Goal: Transaction & Acquisition: Book appointment/travel/reservation

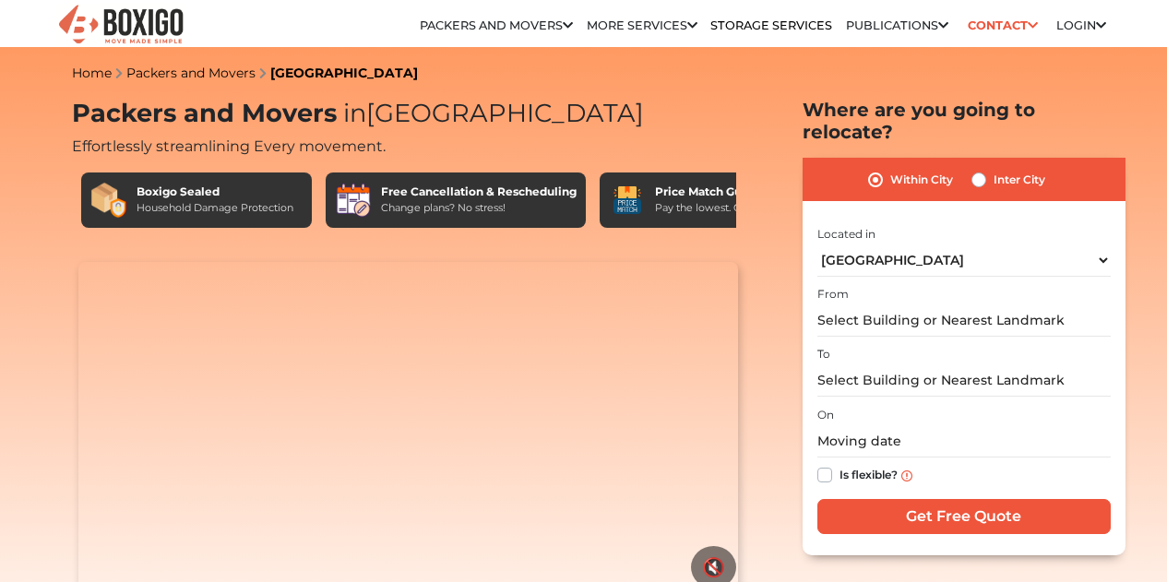
select select "[GEOGRAPHIC_DATA]"
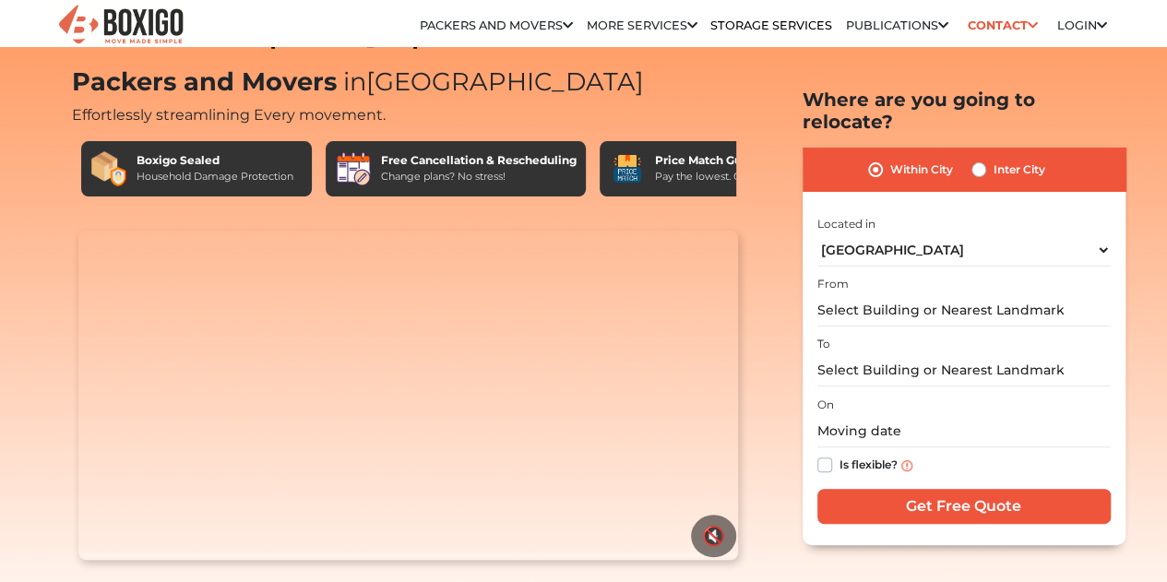
scroll to position [30, 0]
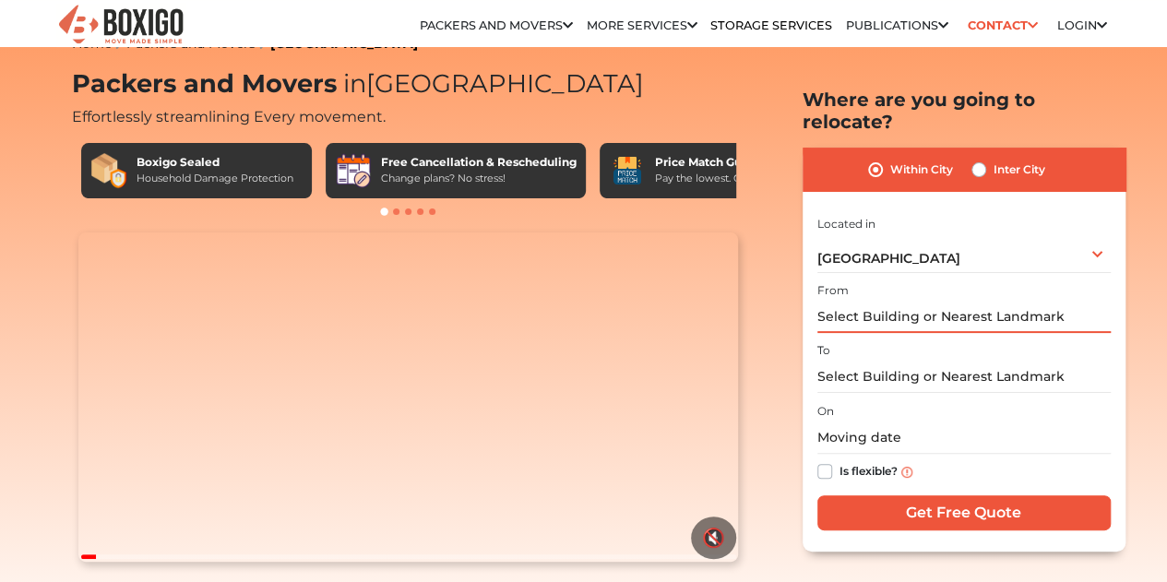
click at [981, 301] on input "text" at bounding box center [963, 317] width 293 height 32
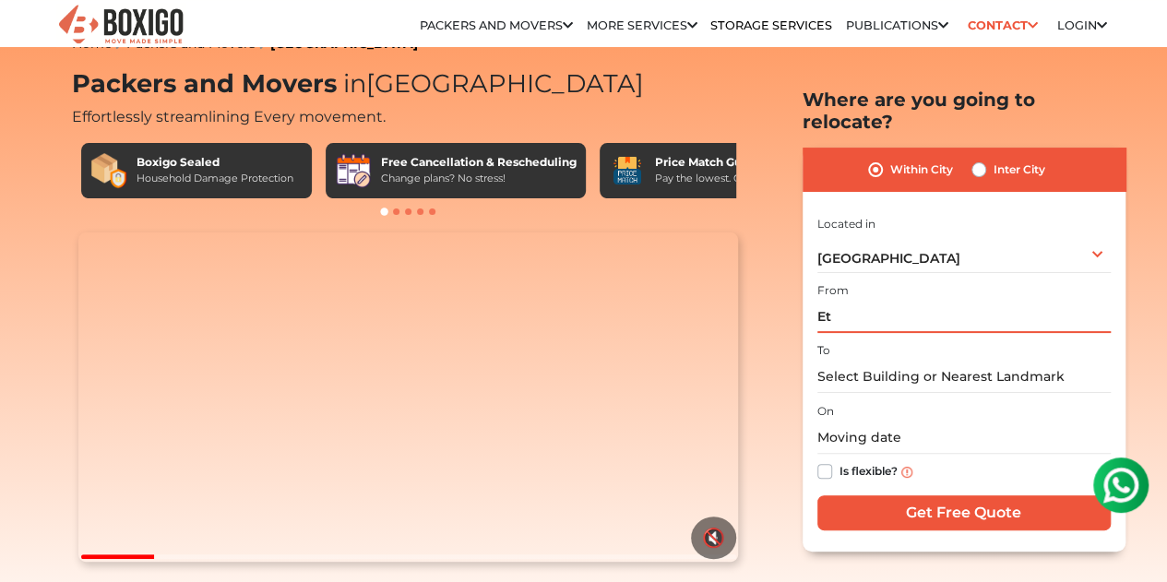
scroll to position [0, 0]
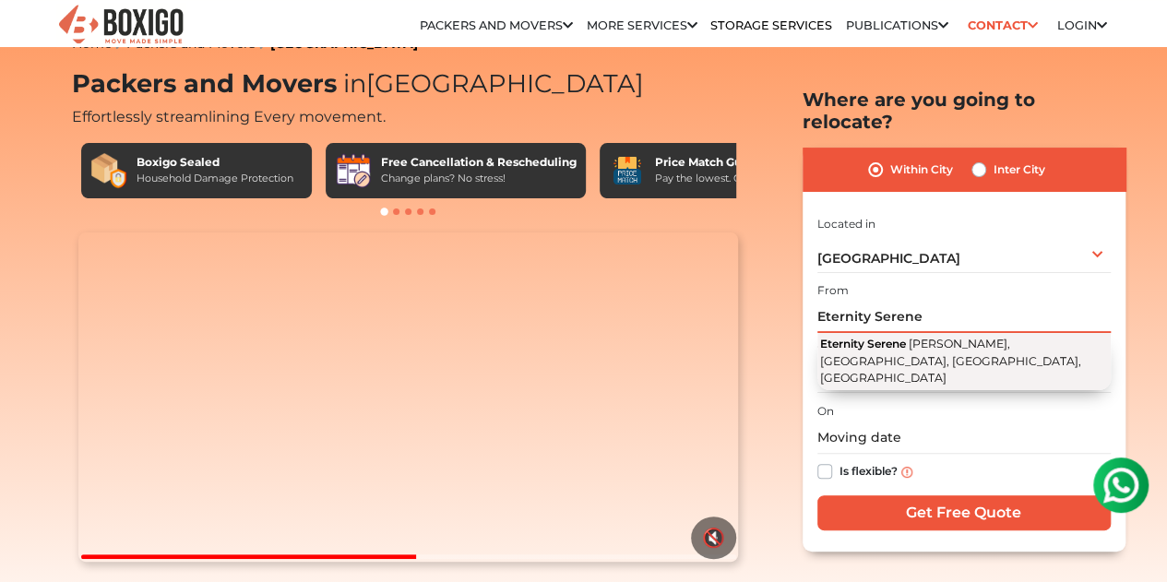
type input "Eternity Serene"
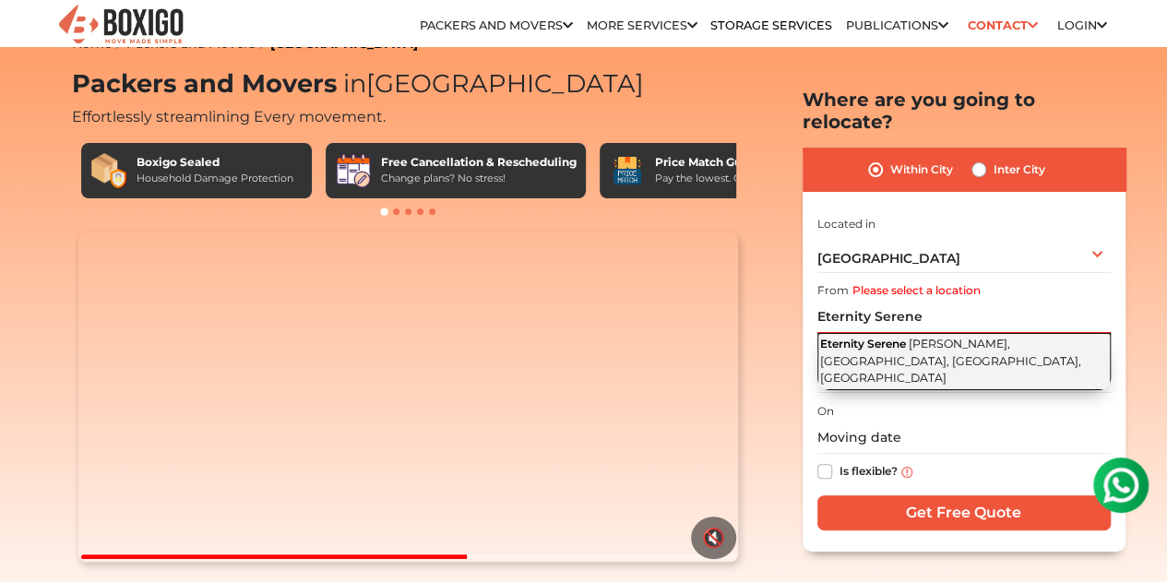
click at [935, 337] on span "Kaveri Nagar, Bommanahalli, Bengaluru, Karnataka" at bounding box center [950, 361] width 261 height 48
type input "Eternity Serene, Kaveri Nagar, Bommanahalli, Bengaluru, Karnataka"
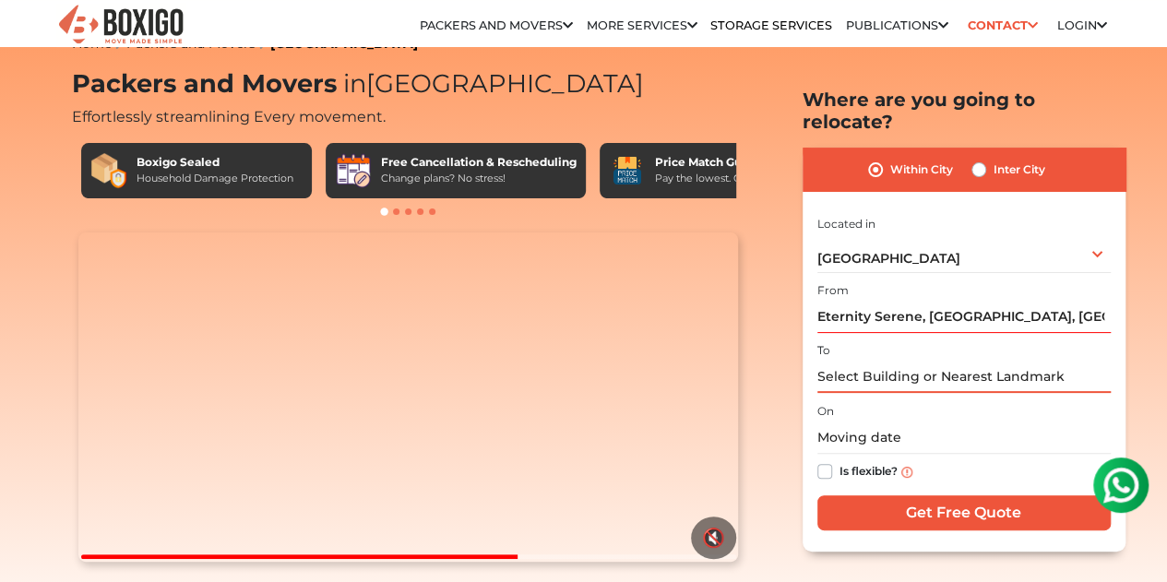
click at [865, 361] on input "text" at bounding box center [963, 377] width 293 height 32
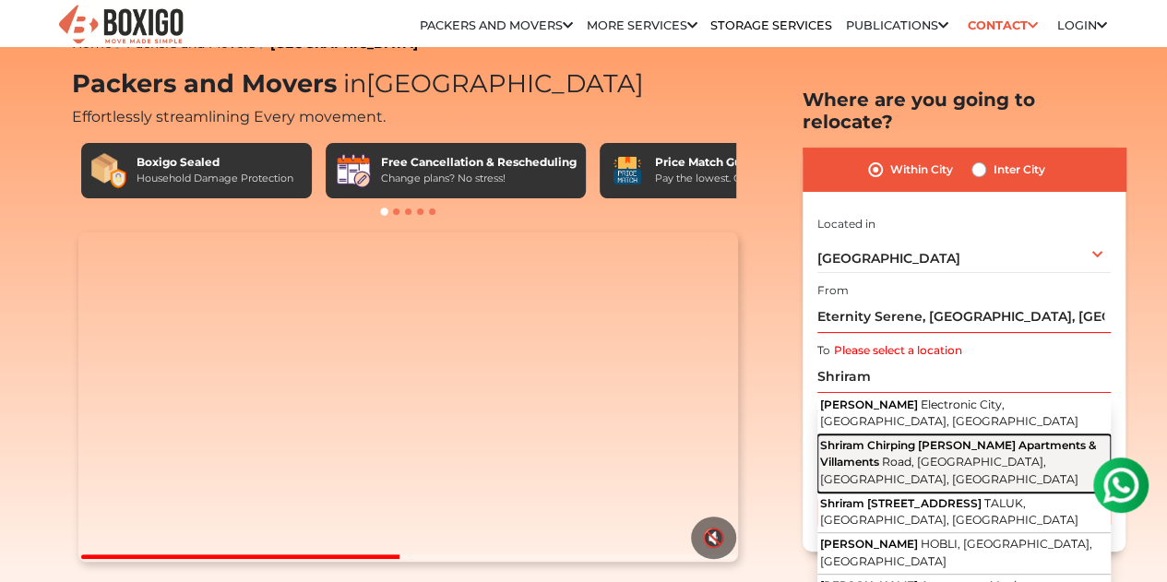
click at [1024, 438] on span "Shriram Chirping Woods Apartments & Villaments" at bounding box center [958, 453] width 276 height 30
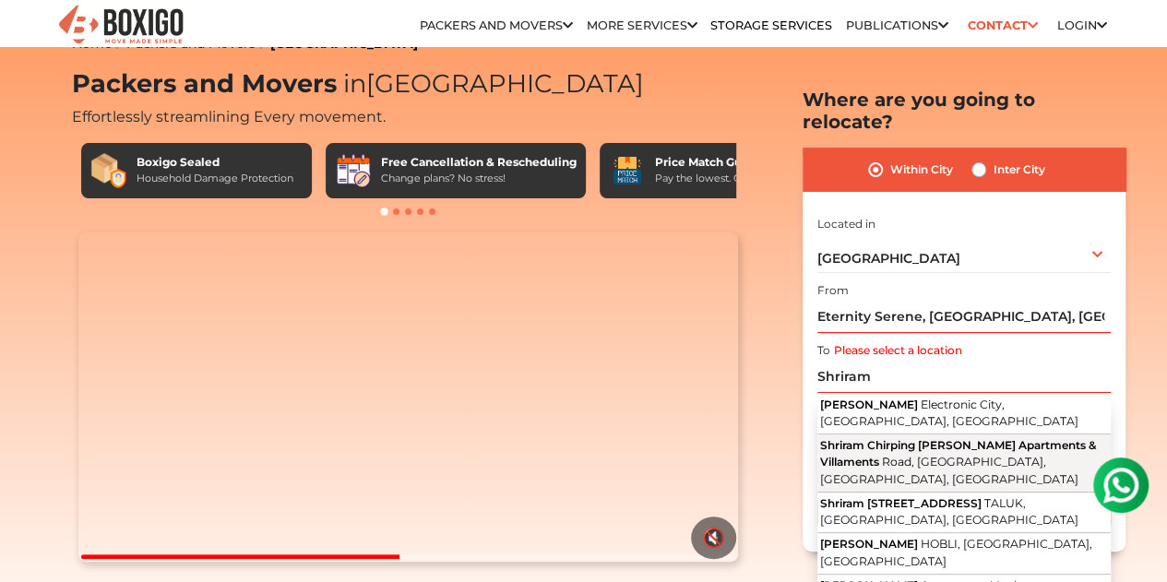
type input "Shriram Chirping Woods Apartments & Villaments, Road, Eastwood Township, Haralu…"
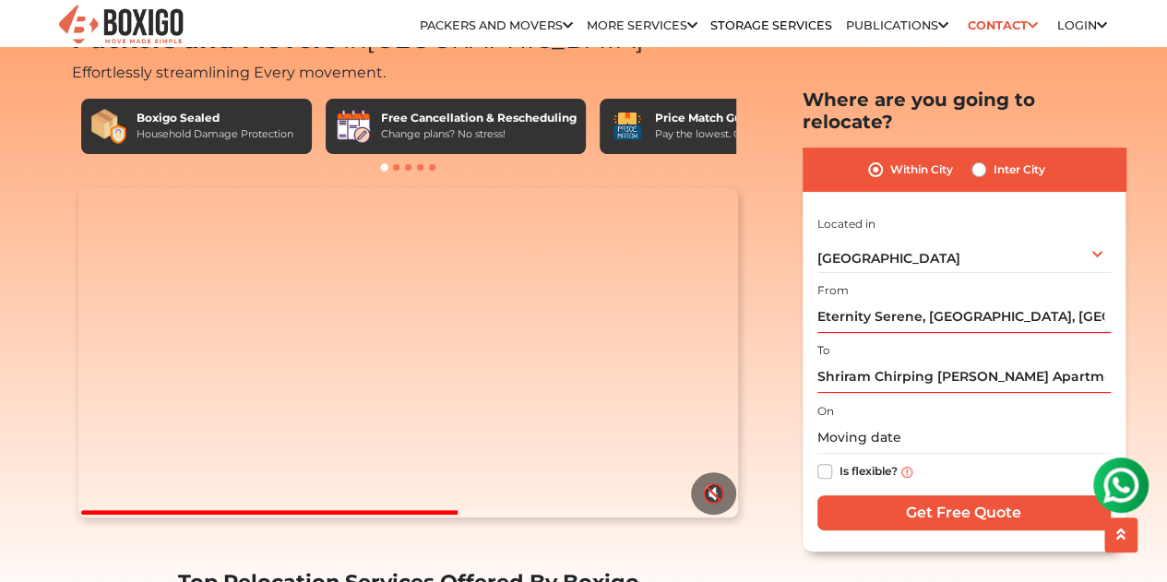
scroll to position [75, 0]
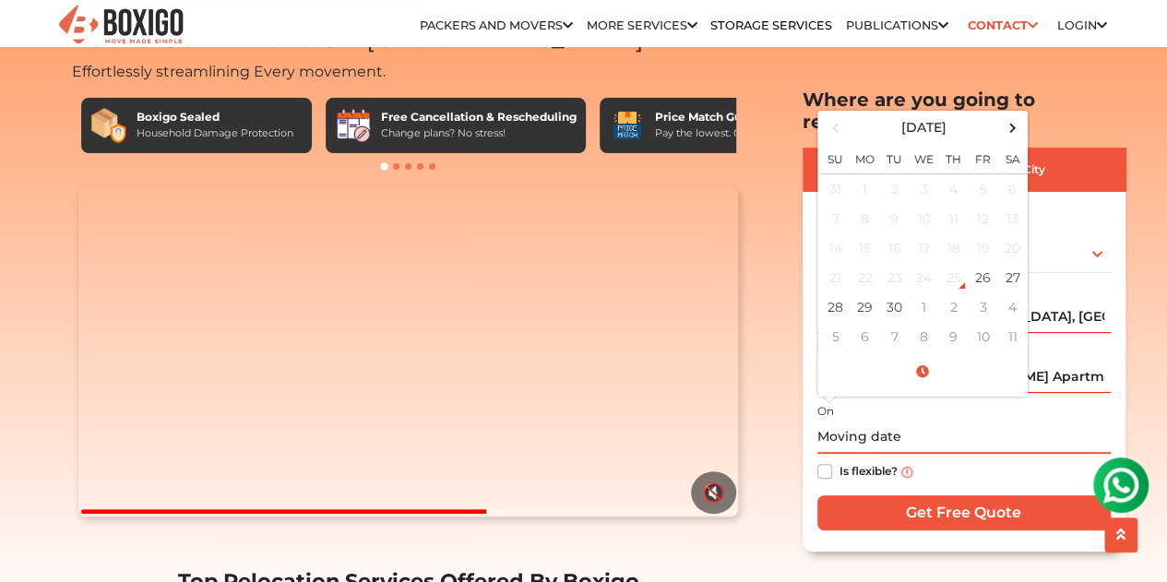
click at [930, 421] on input "text" at bounding box center [963, 437] width 293 height 32
click at [976, 263] on td "26" at bounding box center [983, 278] width 30 height 30
click at [1009, 263] on td "27" at bounding box center [1013, 278] width 30 height 30
type input "09/27/2025 1:12 PM"
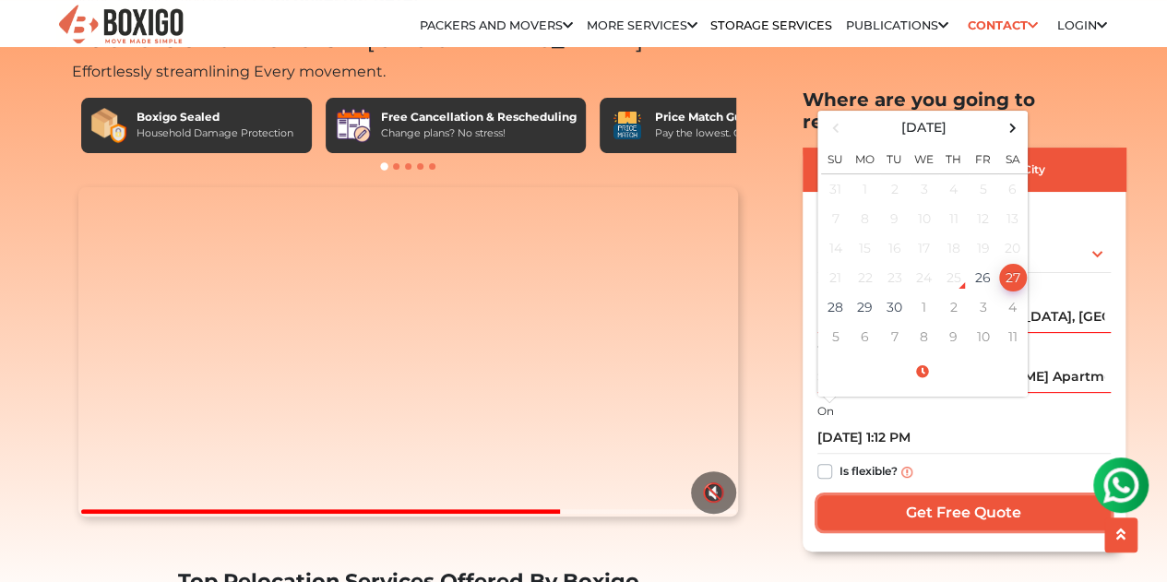
click at [956, 495] on input "Get Free Quote" at bounding box center [963, 512] width 293 height 35
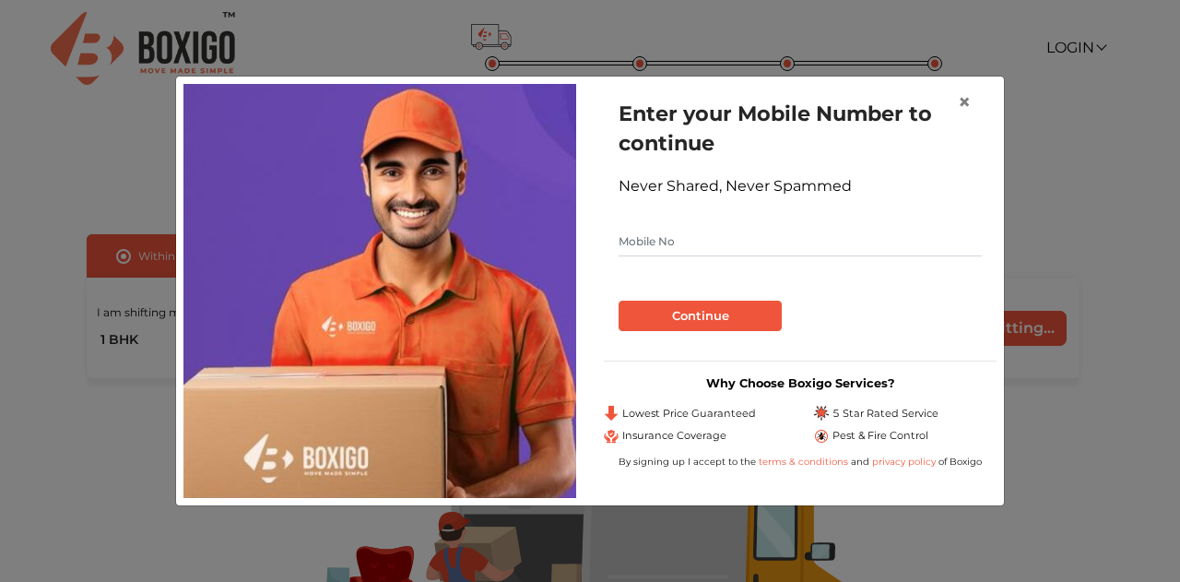
click at [745, 216] on form "Enter your Mobile Number to continue Never Shared, Never Spammed Continue" at bounding box center [800, 215] width 363 height 232
click at [706, 244] on input "text" at bounding box center [800, 242] width 363 height 30
type input "9765953097"
click at [685, 309] on button "Continue" at bounding box center [700, 316] width 163 height 31
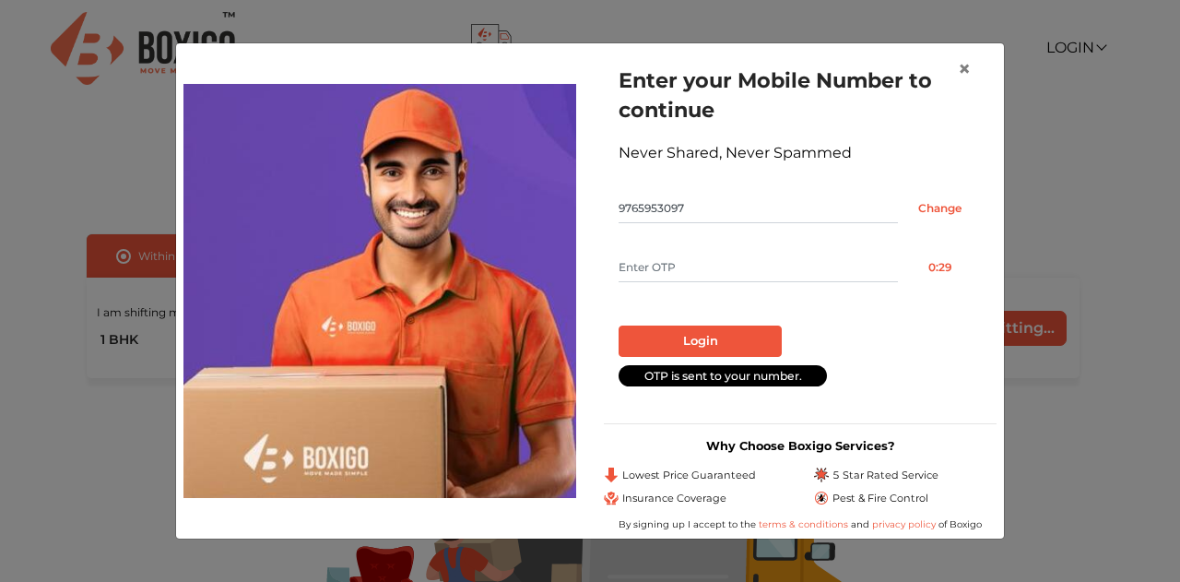
click at [735, 267] on input "text" at bounding box center [758, 268] width 279 height 30
click at [714, 270] on input "text" at bounding box center [758, 268] width 279 height 30
type input "8680"
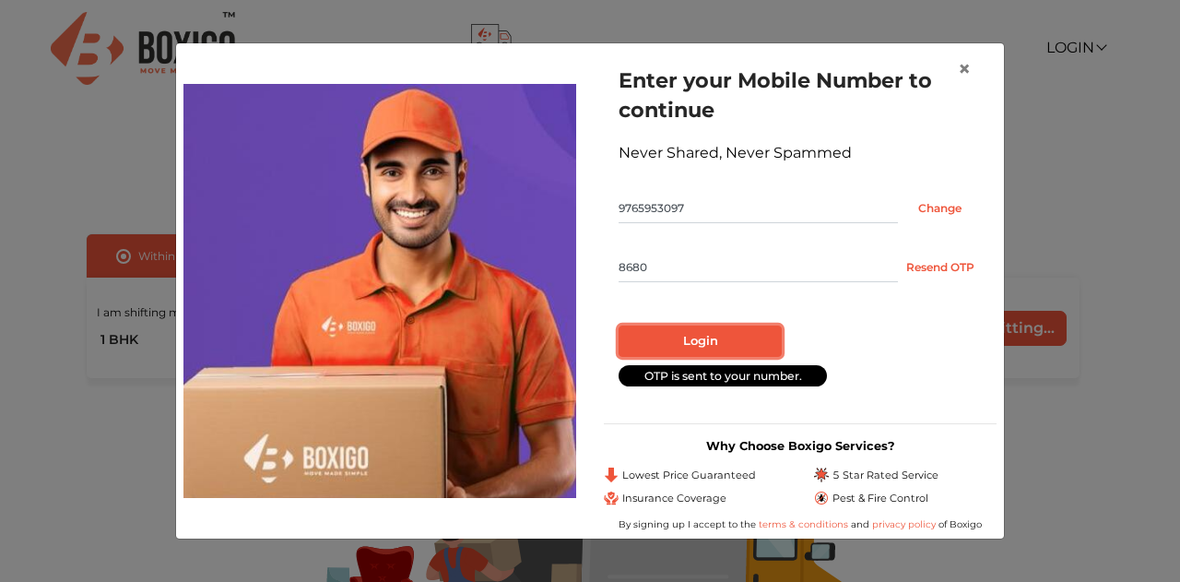
click at [692, 342] on button "Login" at bounding box center [700, 341] width 163 height 31
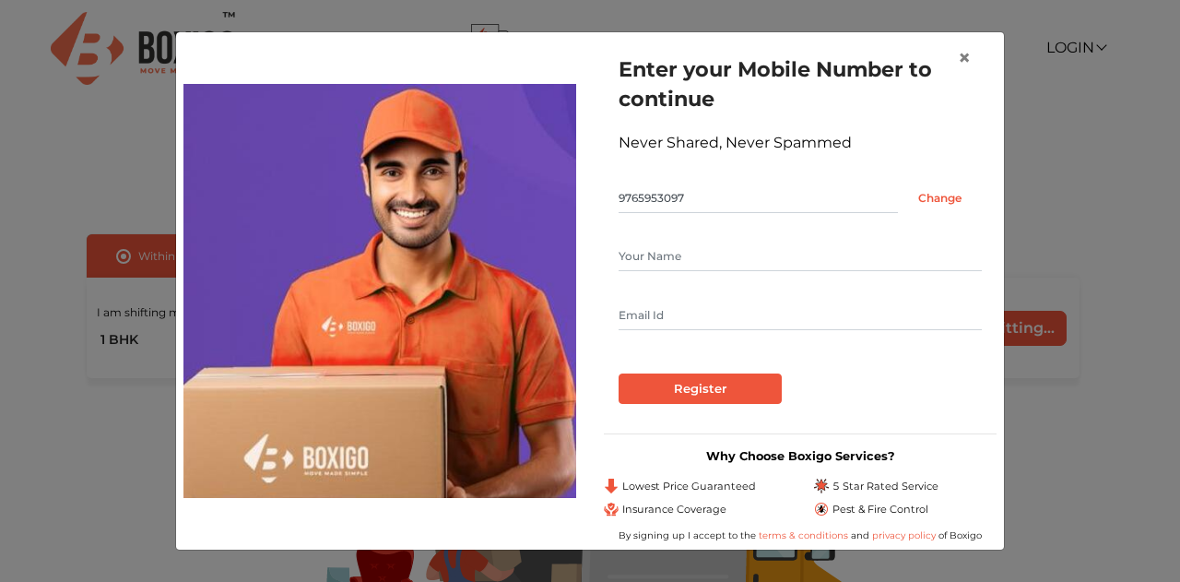
click at [634, 261] on input "text" at bounding box center [800, 257] width 363 height 30
type input "Divya"
type input "[EMAIL_ADDRESS][DOMAIN_NAME]"
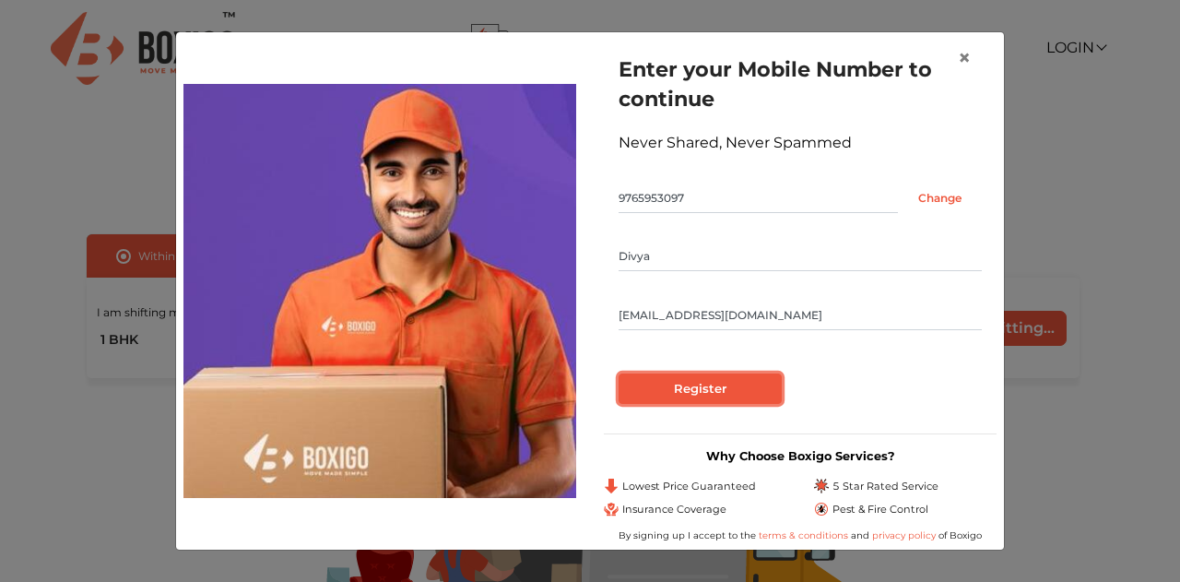
click at [695, 395] on input "Register" at bounding box center [700, 388] width 163 height 31
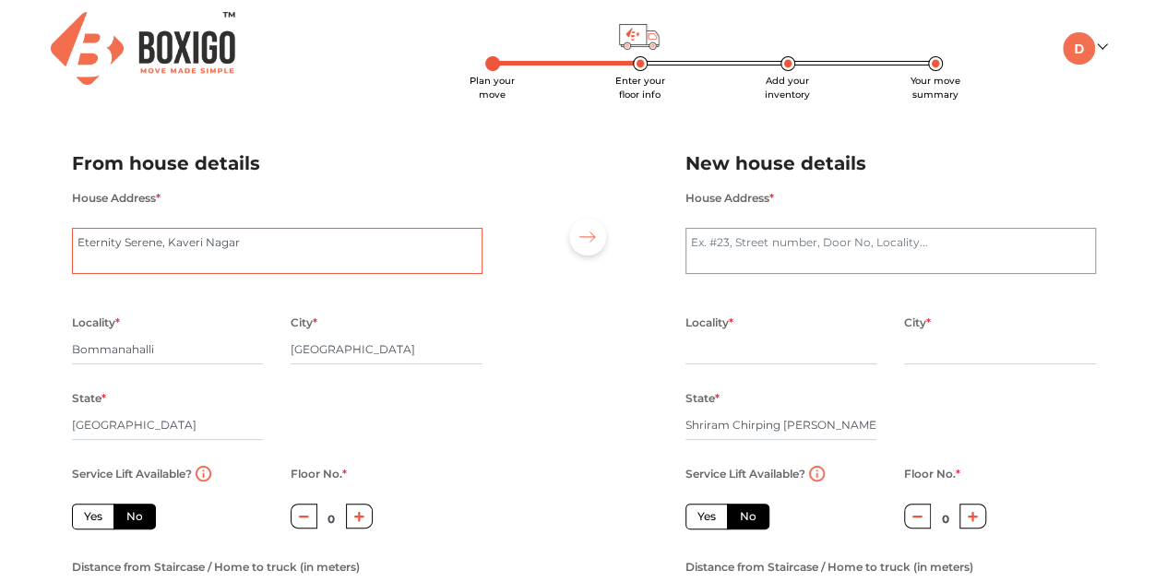
click at [300, 269] on textarea "Eternity Serene, Kaveri Nagar" at bounding box center [277, 251] width 410 height 46
click at [270, 247] on textarea "Eternity Serene, Kaveri Nagar" at bounding box center [277, 251] width 410 height 46
click at [190, 359] on input "Bommanahalli" at bounding box center [168, 350] width 192 height 30
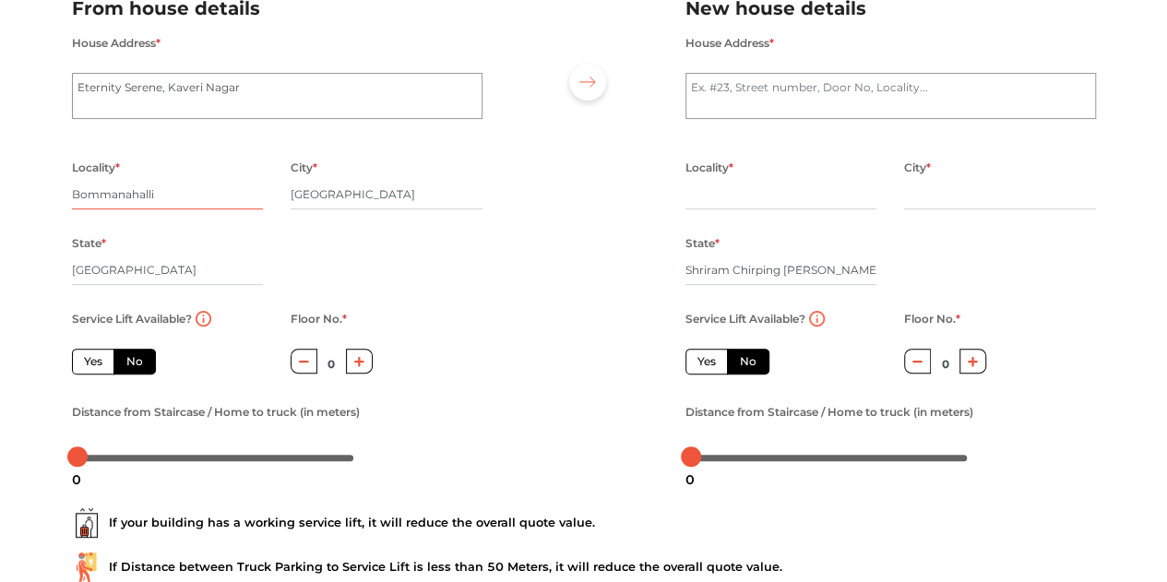
scroll to position [160, 0]
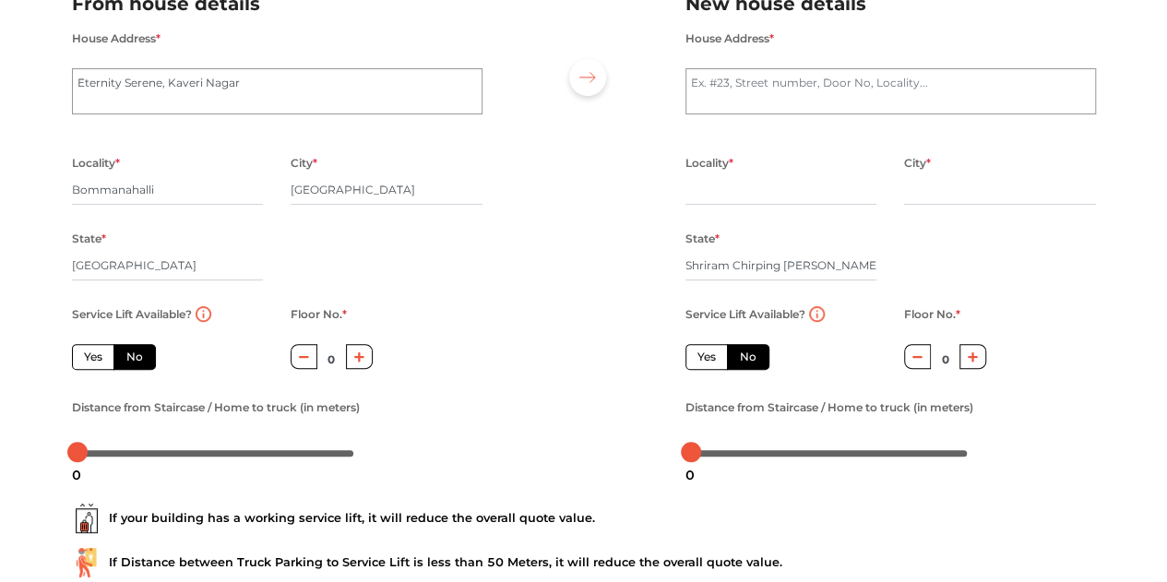
click at [99, 355] on label "Yes" at bounding box center [93, 357] width 42 height 26
click at [96, 355] on input "Yes" at bounding box center [90, 355] width 12 height 12
radio input "true"
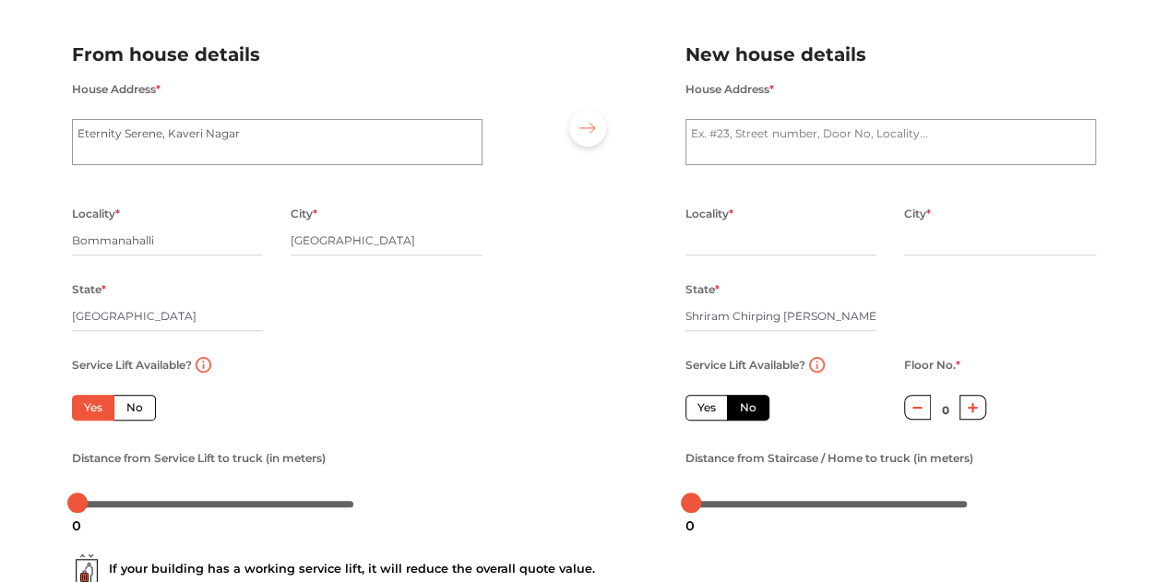
scroll to position [42, 0]
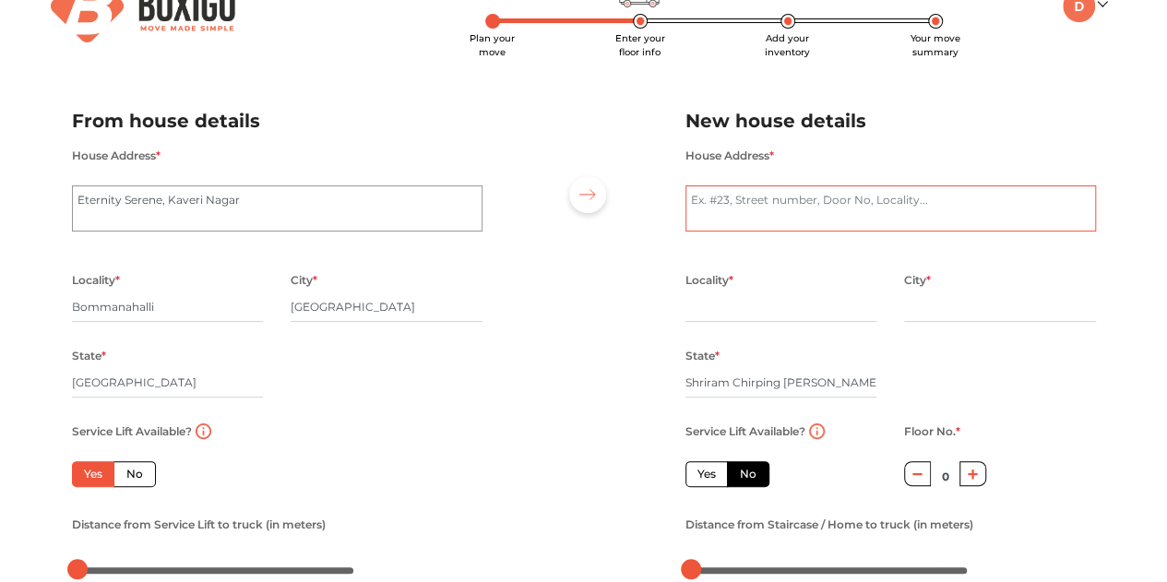
click at [778, 208] on textarea "House Address *" at bounding box center [890, 208] width 410 height 46
drag, startPoint x: 1028, startPoint y: 110, endPoint x: 790, endPoint y: 202, distance: 255.2
click at [790, 202] on div "New house details House Address * [PERSON_NAME] wood, Locality * City * State *…" at bounding box center [890, 349] width 438 height 486
click at [790, 202] on textarea "Shriram Chirping wood," at bounding box center [890, 208] width 410 height 46
click at [876, 206] on textarea "Shriram Chirping wood," at bounding box center [890, 208] width 410 height 46
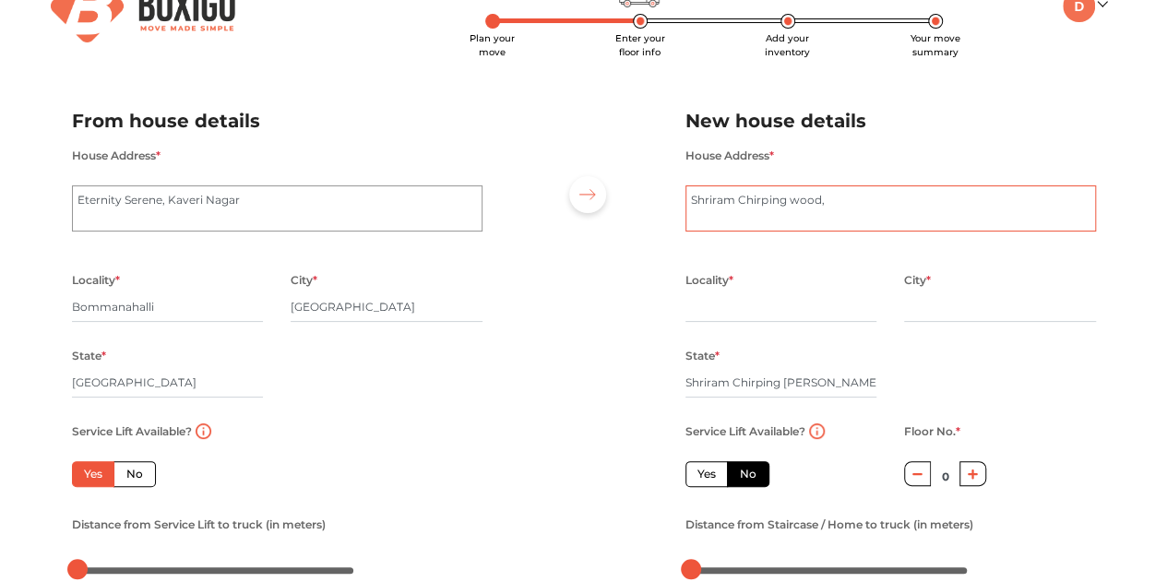
paste textarea "[STREET_ADDRESS]"
type textarea "Shriram Chirping wood, [STREET_ADDRESS]"
click at [756, 314] on input "text" at bounding box center [781, 307] width 192 height 30
click at [183, 309] on input "Bommanahalli" at bounding box center [168, 307] width 192 height 30
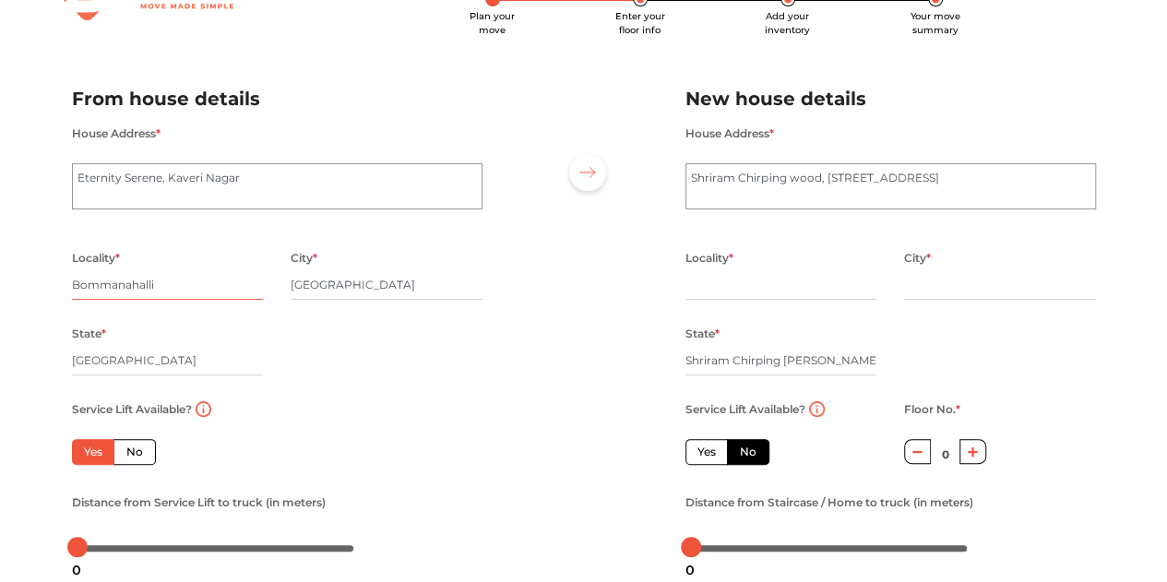
scroll to position [104, 0]
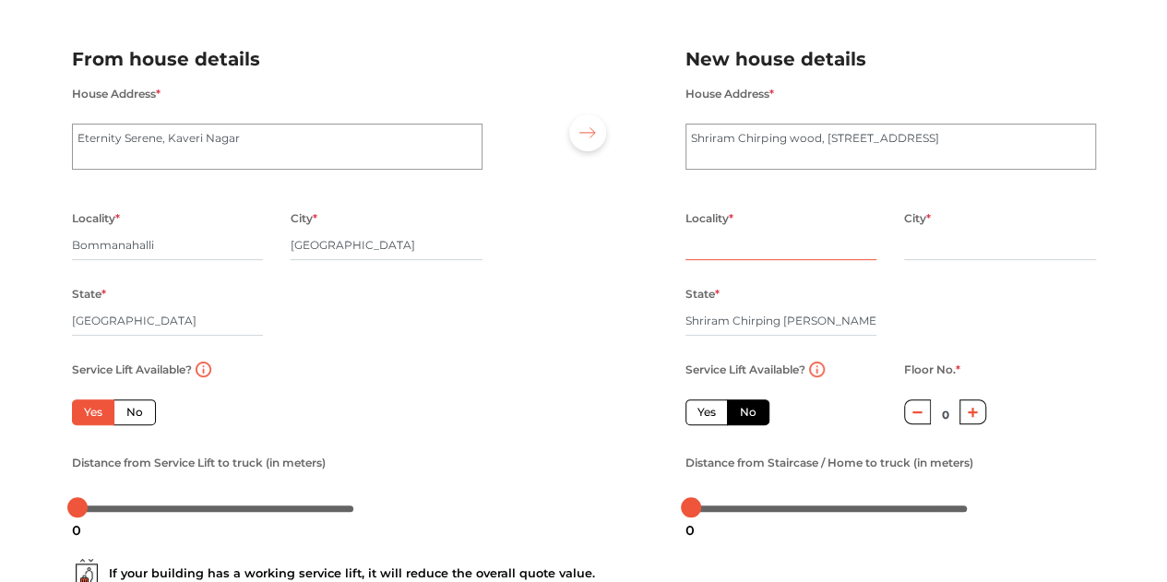
click at [754, 248] on input "text" at bounding box center [781, 246] width 192 height 30
paste input "near [GEOGRAPHIC_DATA]."
drag, startPoint x: 697, startPoint y: 244, endPoint x: 660, endPoint y: 248, distance: 37.1
click at [660, 248] on div "From house details House Address * [GEOGRAPHIC_DATA] Locality * [GEOGRAPHIC_DAT…" at bounding box center [583, 276] width 1051 height 508
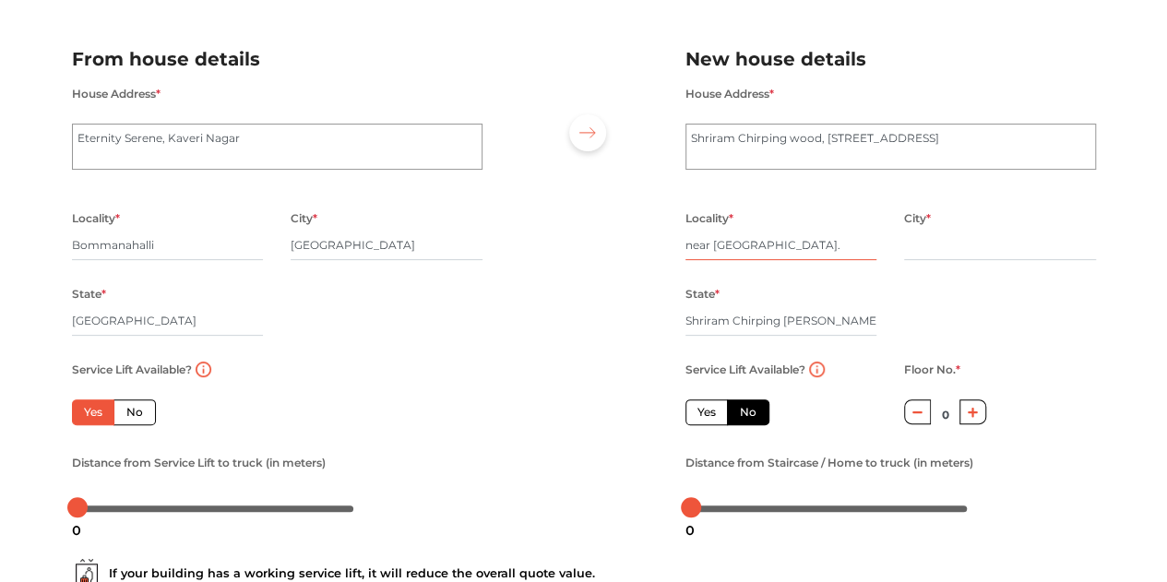
type input "near [GEOGRAPHIC_DATA]."
click at [1007, 251] on input "text" at bounding box center [1000, 246] width 192 height 30
type input "[GEOGRAPHIC_DATA]"
click at [862, 323] on input "Shriram Chirping [PERSON_NAME] Apartments" at bounding box center [781, 321] width 192 height 30
drag, startPoint x: 877, startPoint y: 320, endPoint x: 764, endPoint y: 326, distance: 113.6
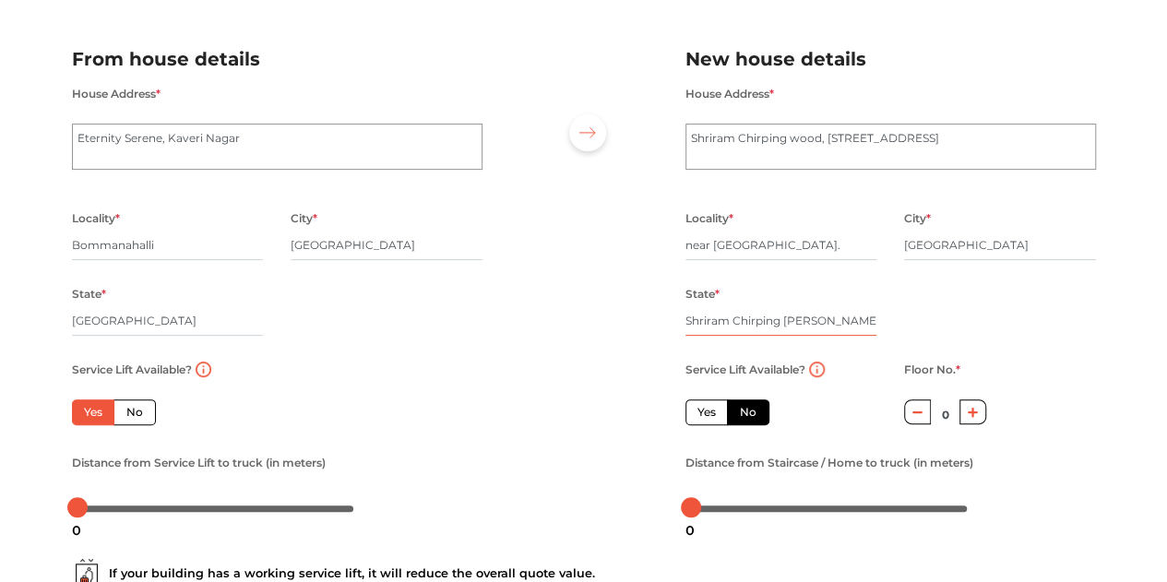
click at [764, 326] on div "State * [PERSON_NAME] [PERSON_NAME] Apartments" at bounding box center [780, 320] width 219 height 76
type input "S"
type input "[GEOGRAPHIC_DATA]"
click at [705, 420] on label "Yes" at bounding box center [706, 412] width 42 height 26
click at [705, 416] on input "Yes" at bounding box center [703, 410] width 12 height 12
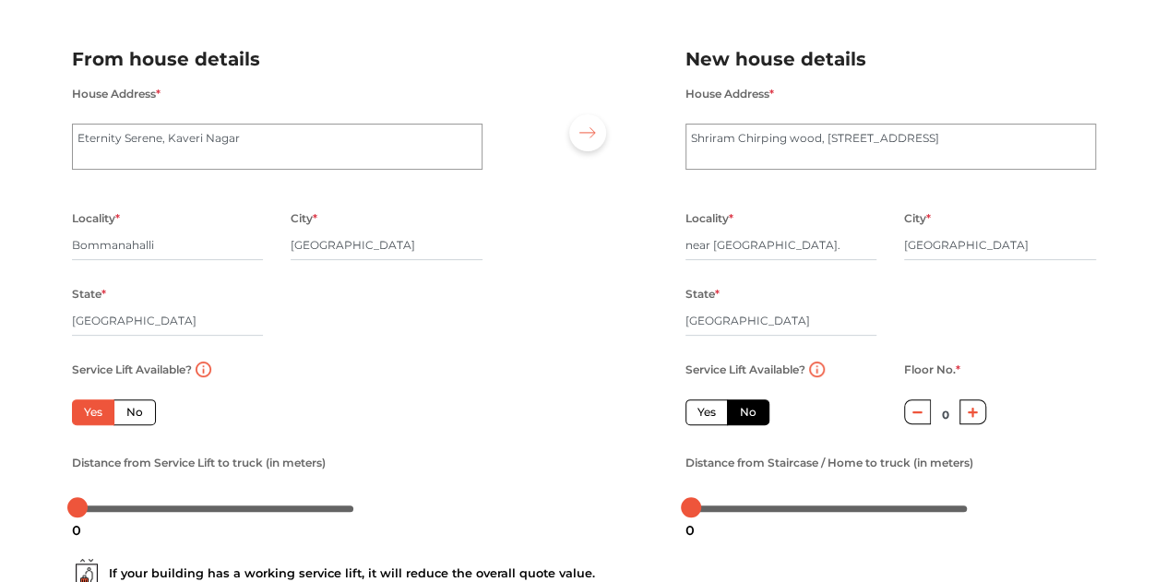
radio input "false"
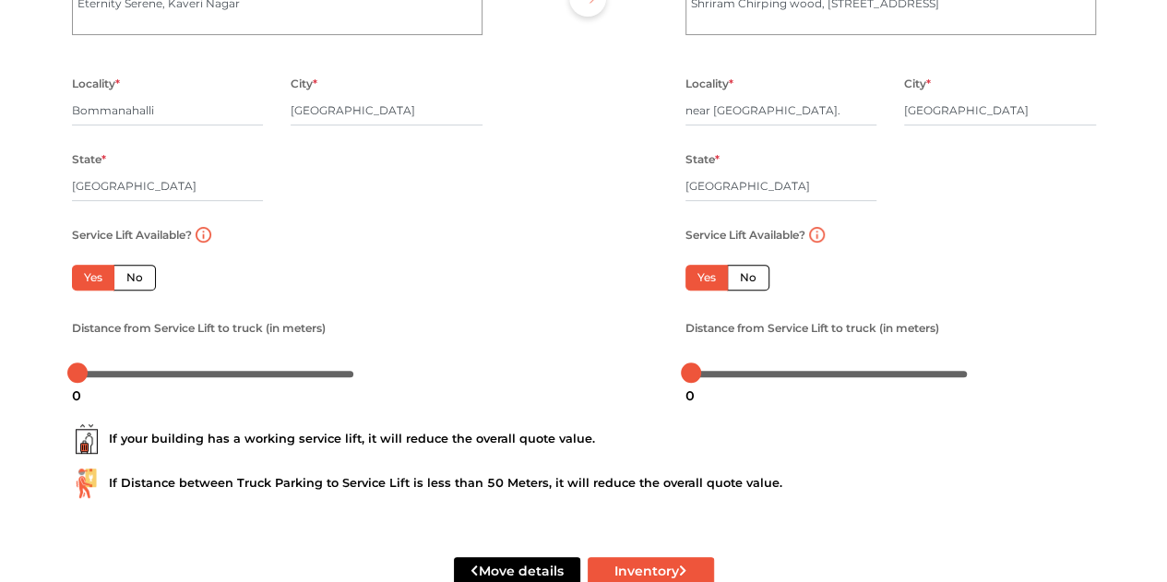
scroll to position [290, 0]
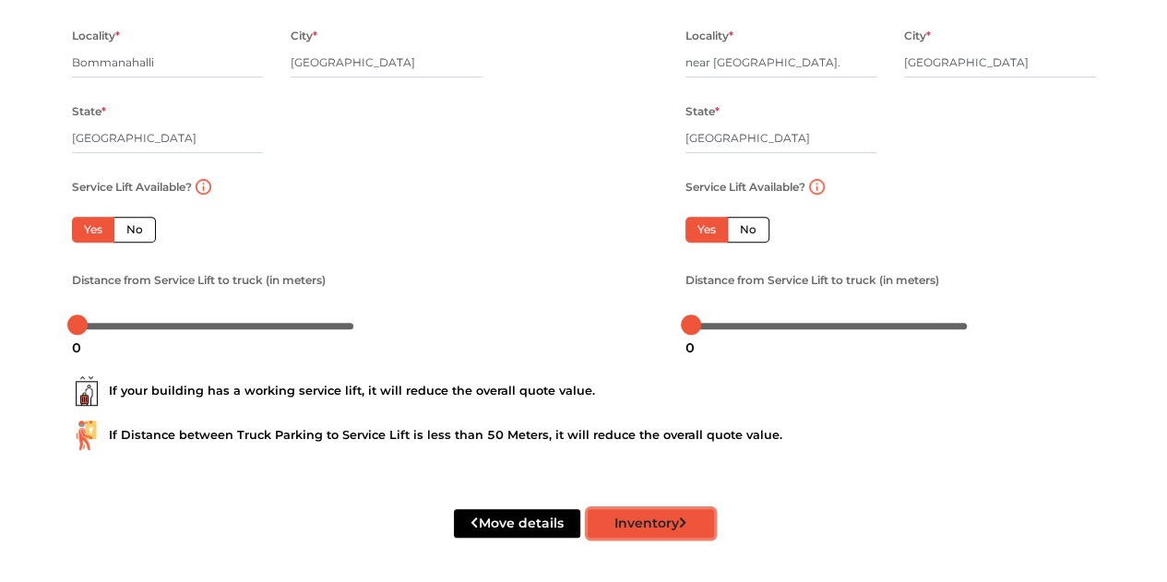
click at [642, 516] on button "Inventory" at bounding box center [650, 523] width 126 height 29
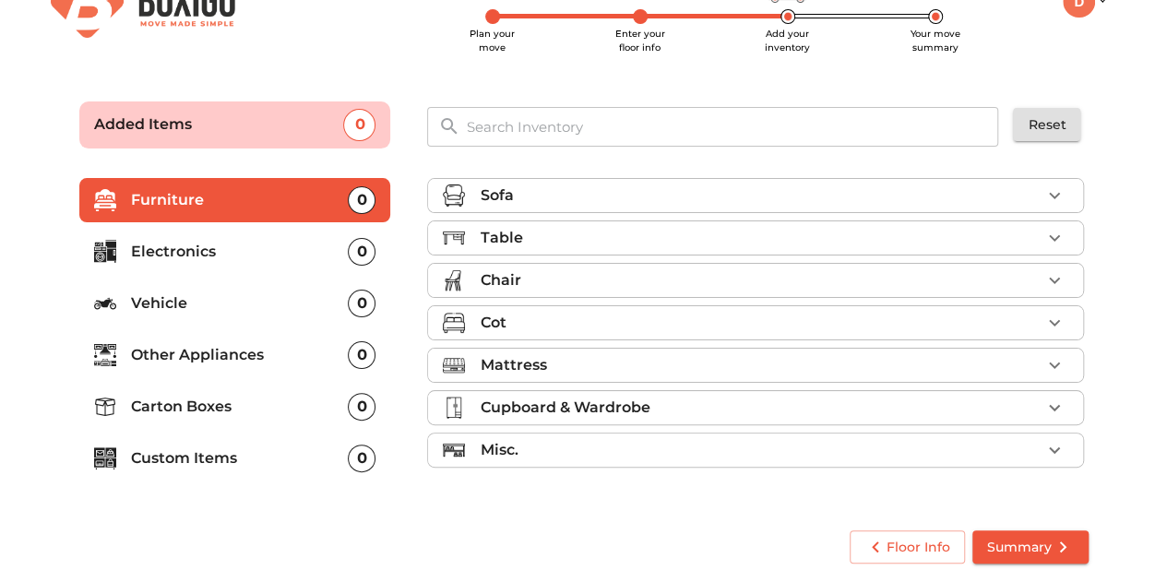
scroll to position [46, 0]
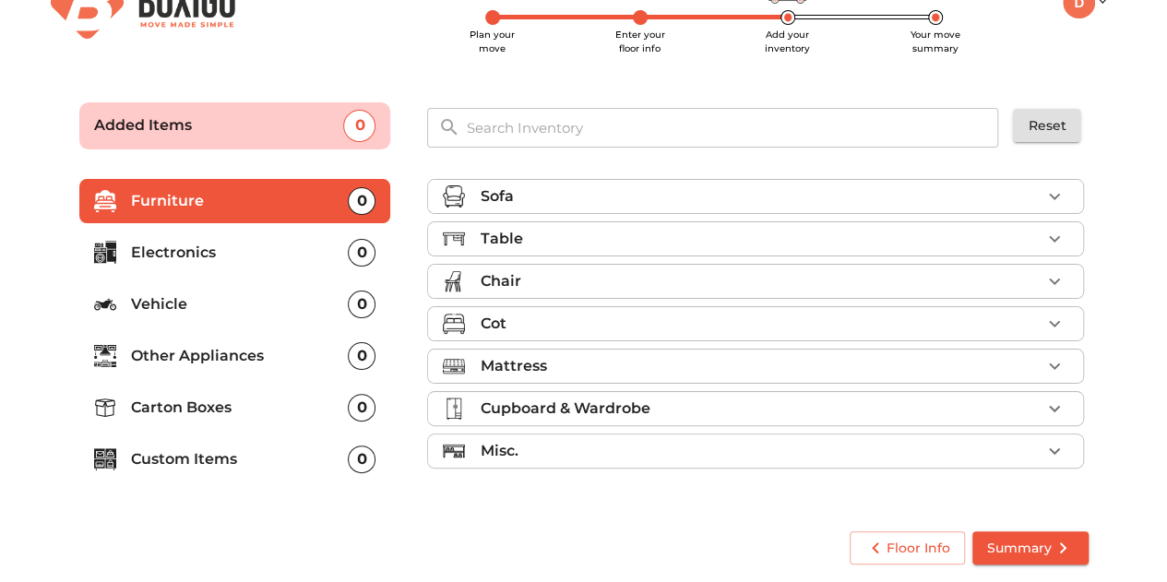
click at [952, 187] on div "Sofa" at bounding box center [760, 196] width 561 height 22
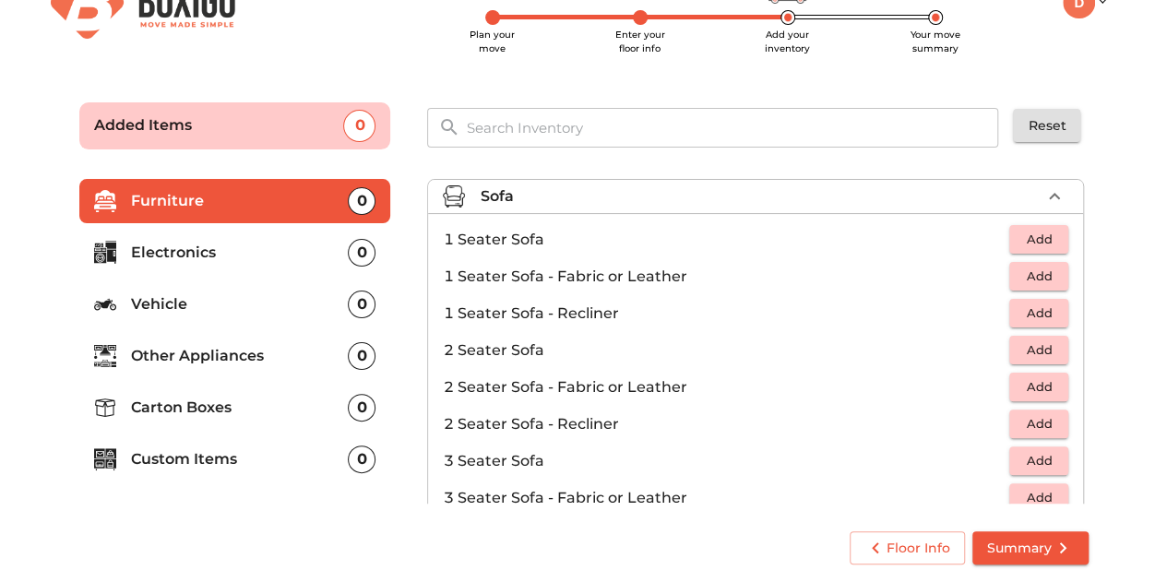
click at [1020, 456] on span "Add" at bounding box center [1038, 460] width 41 height 21
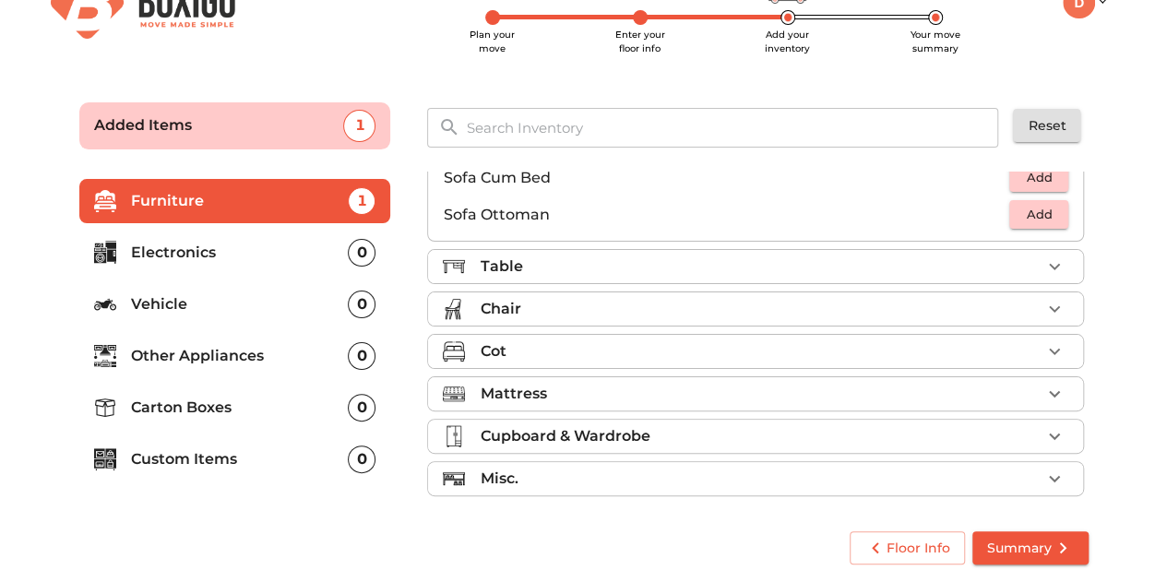
scroll to position [542, 0]
click at [753, 267] on div "Table" at bounding box center [760, 266] width 561 height 22
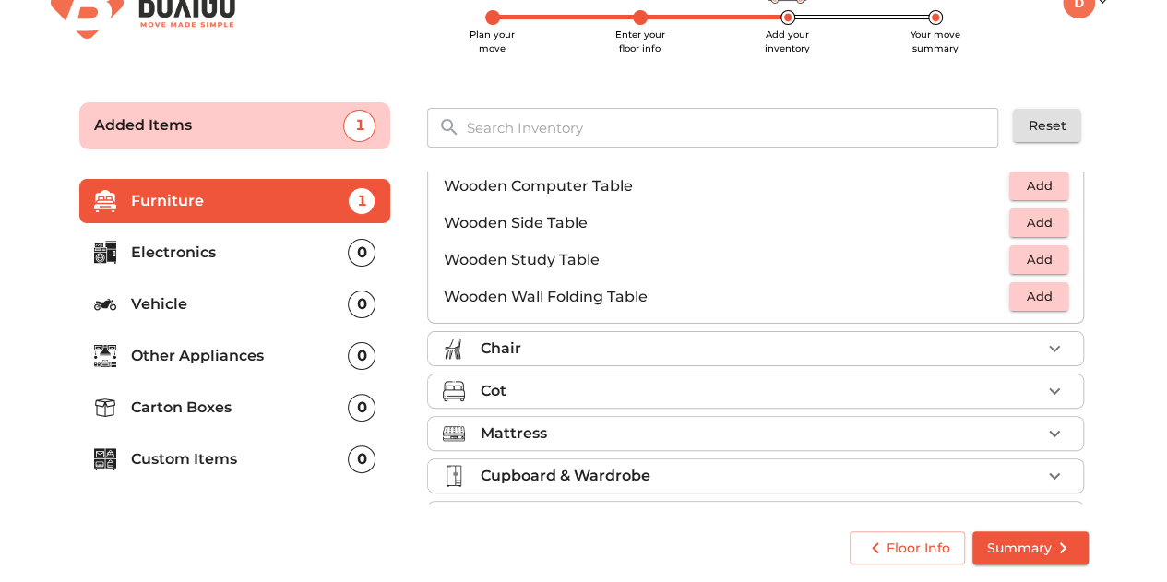
scroll to position [1241, 0]
click at [585, 386] on div "Cot" at bounding box center [760, 389] width 561 height 22
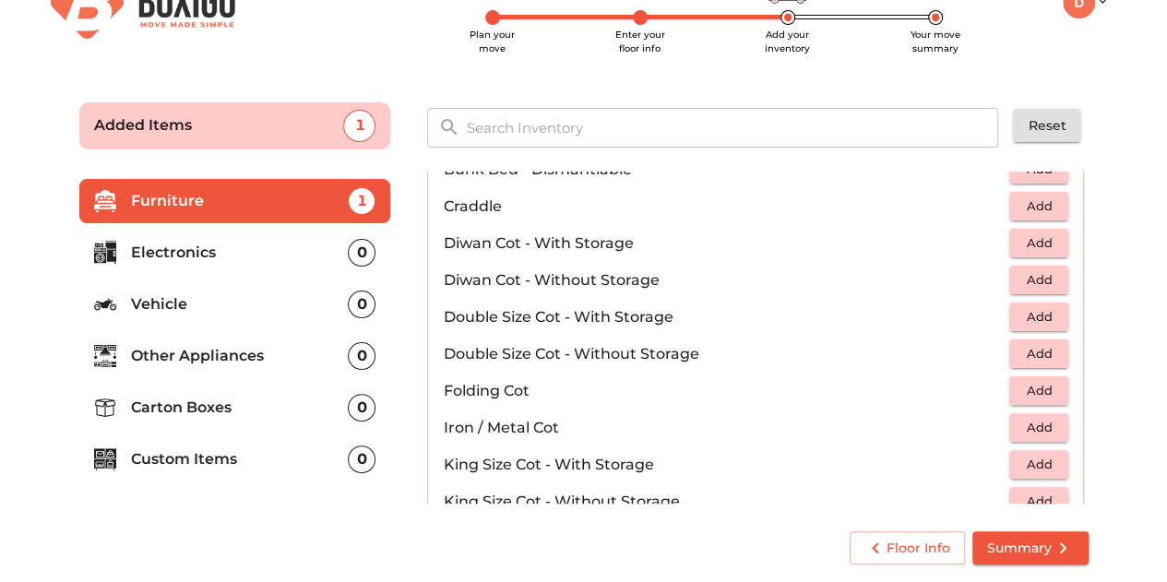
scroll to position [238, 0]
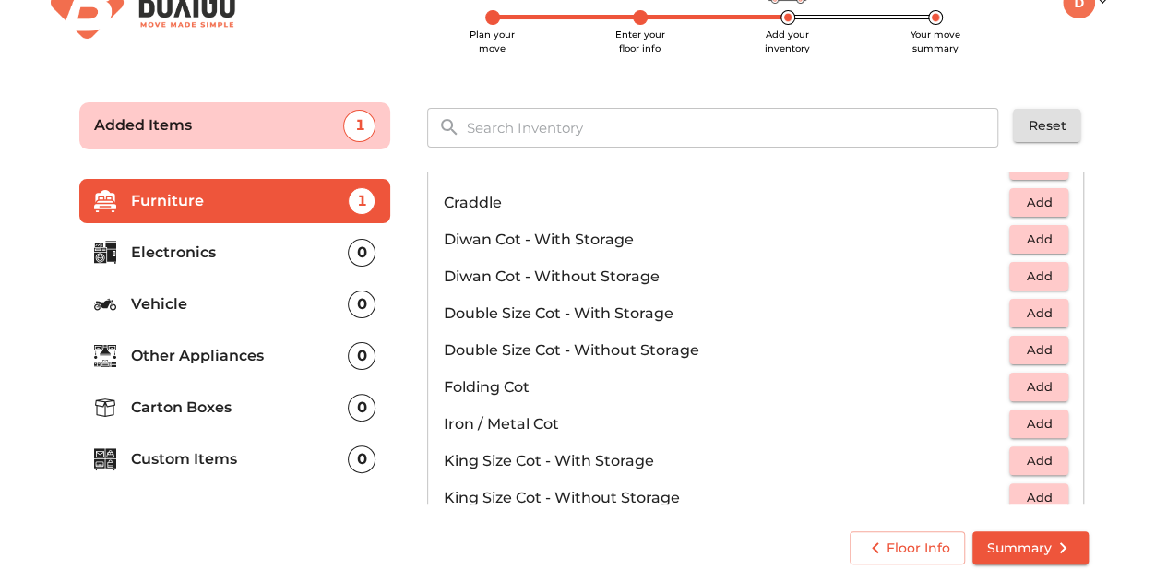
click at [1025, 313] on span "Add" at bounding box center [1038, 312] width 41 height 21
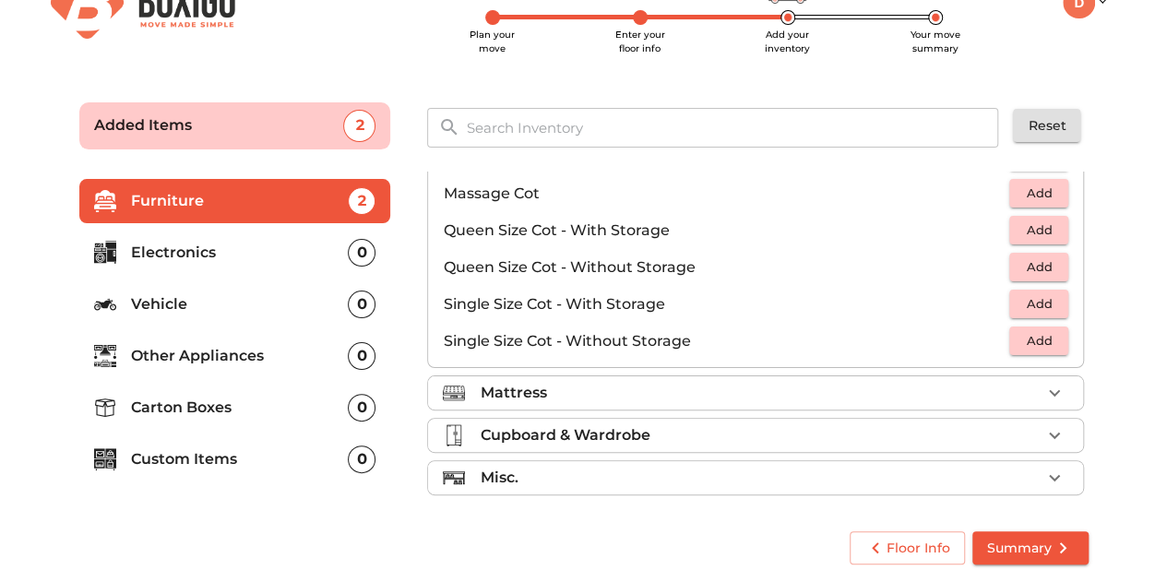
scroll to position [581, 0]
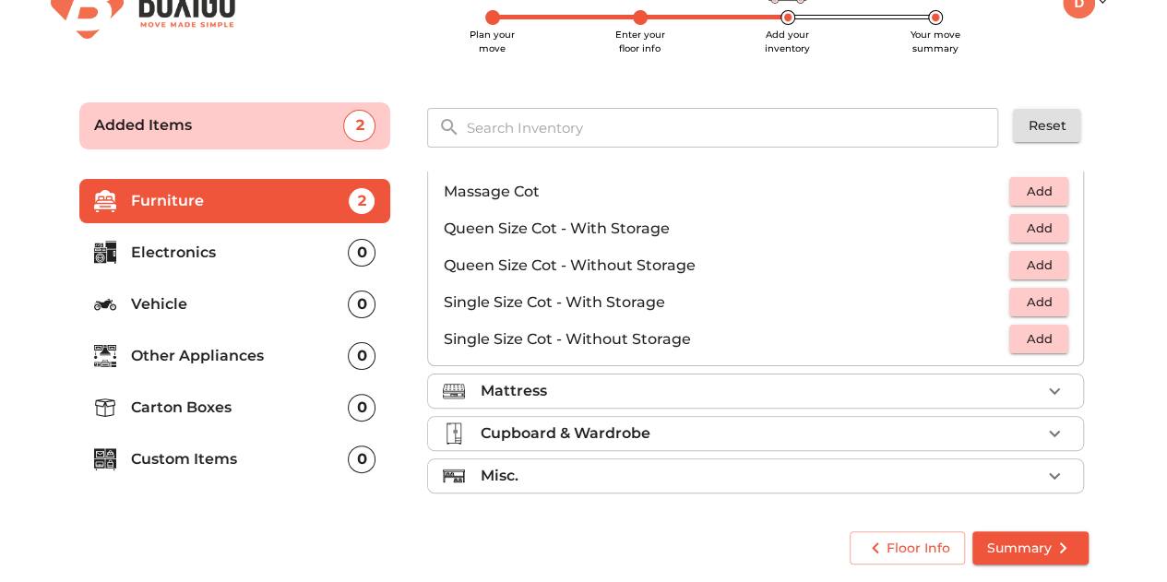
click at [719, 394] on div "Mattress" at bounding box center [760, 391] width 561 height 22
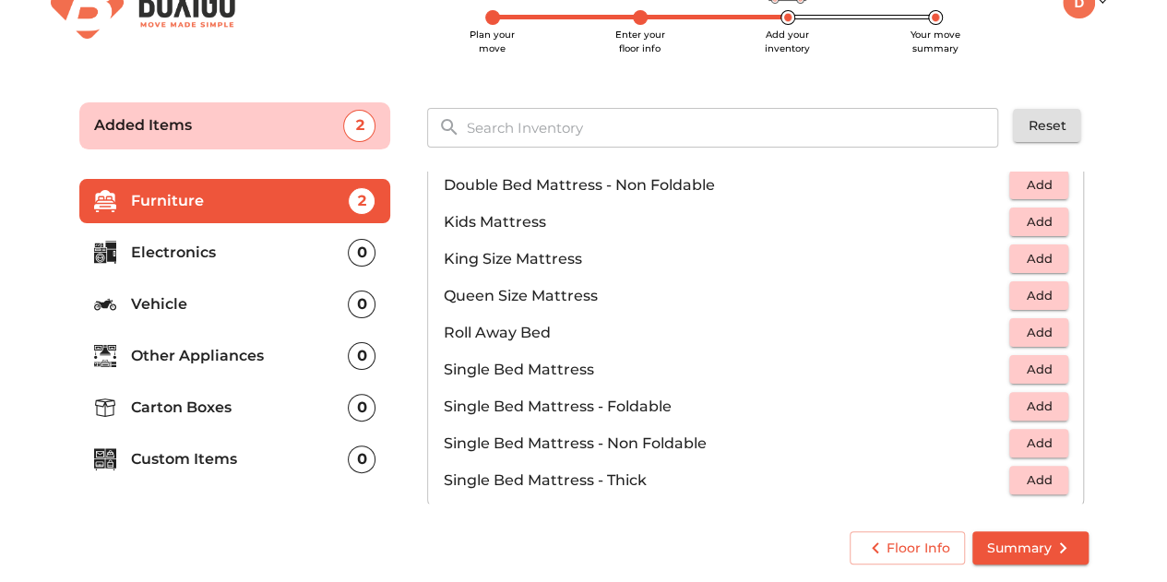
scroll to position [206, 0]
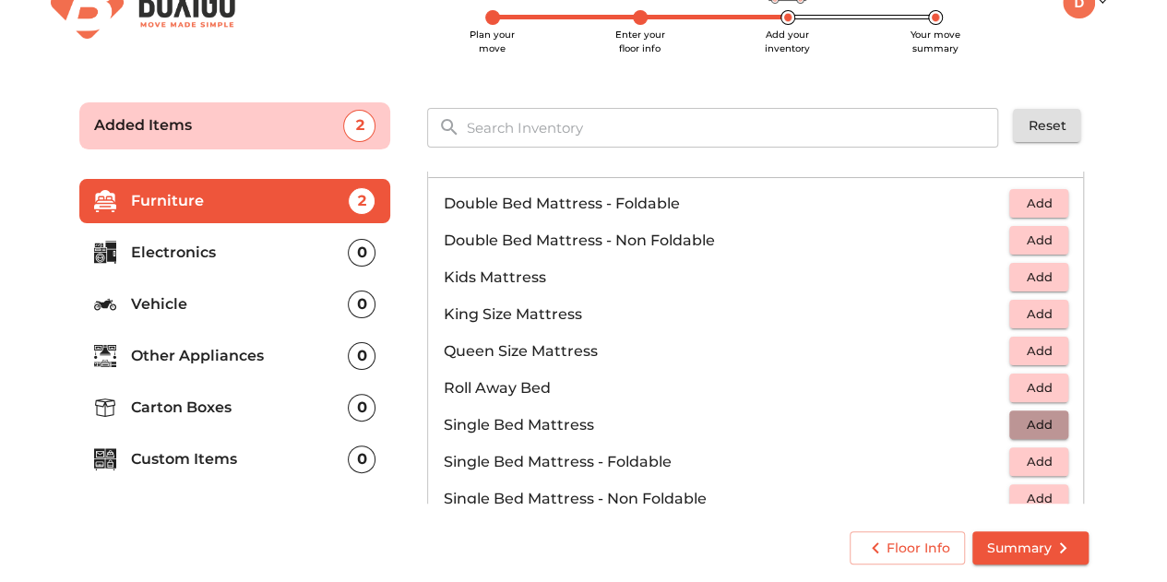
click at [1032, 418] on span "Add" at bounding box center [1038, 424] width 41 height 21
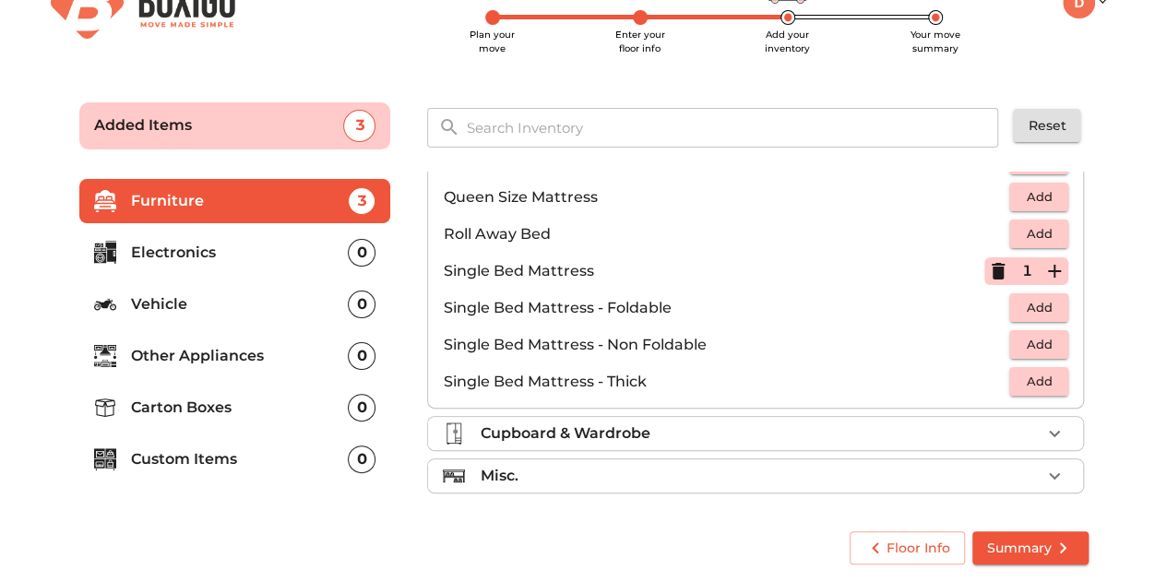
click at [717, 431] on div "Cupboard & Wardrobe" at bounding box center [760, 433] width 561 height 22
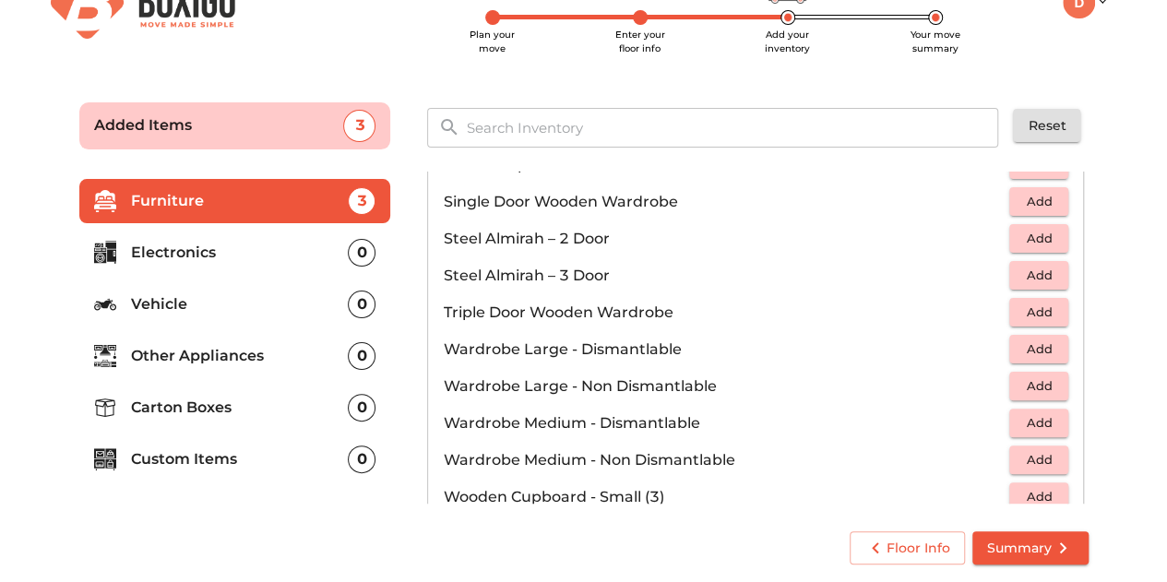
scroll to position [618, 0]
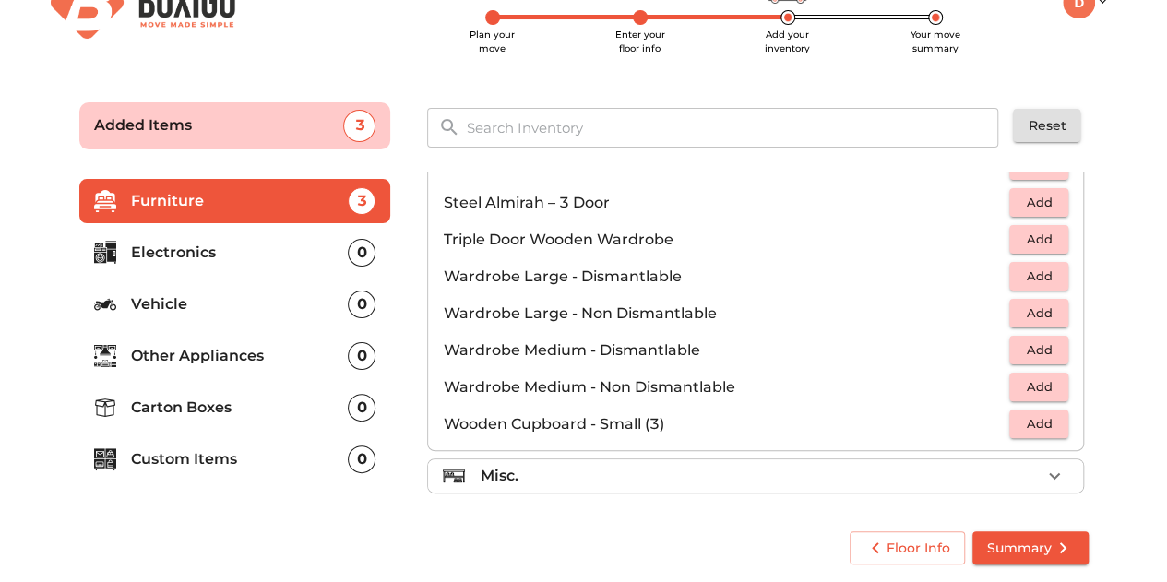
click at [652, 468] on div "Misc." at bounding box center [760, 476] width 561 height 22
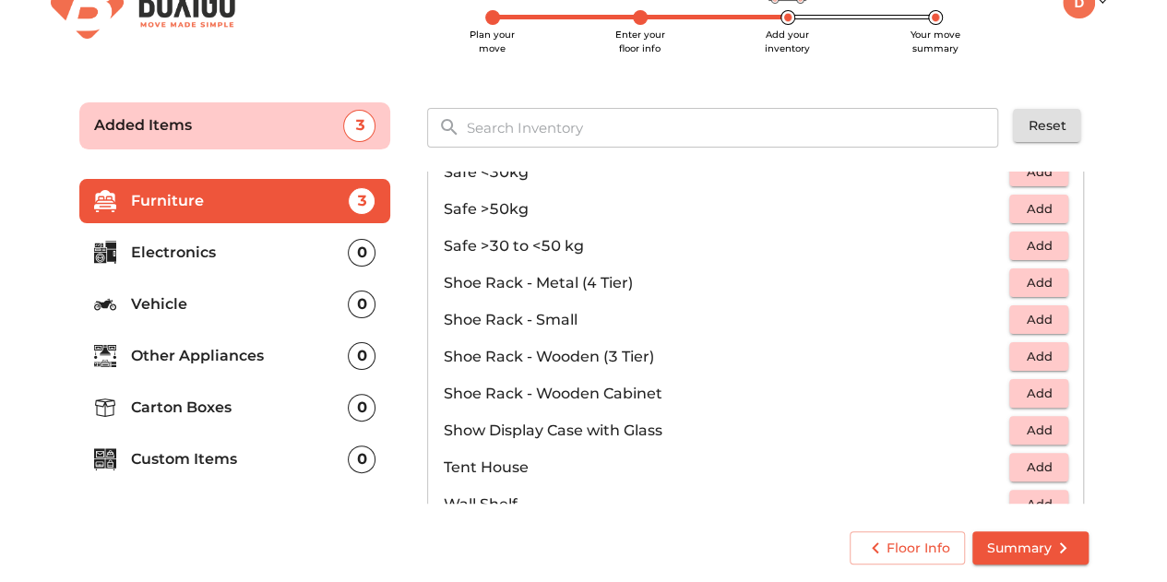
scroll to position [924, 0]
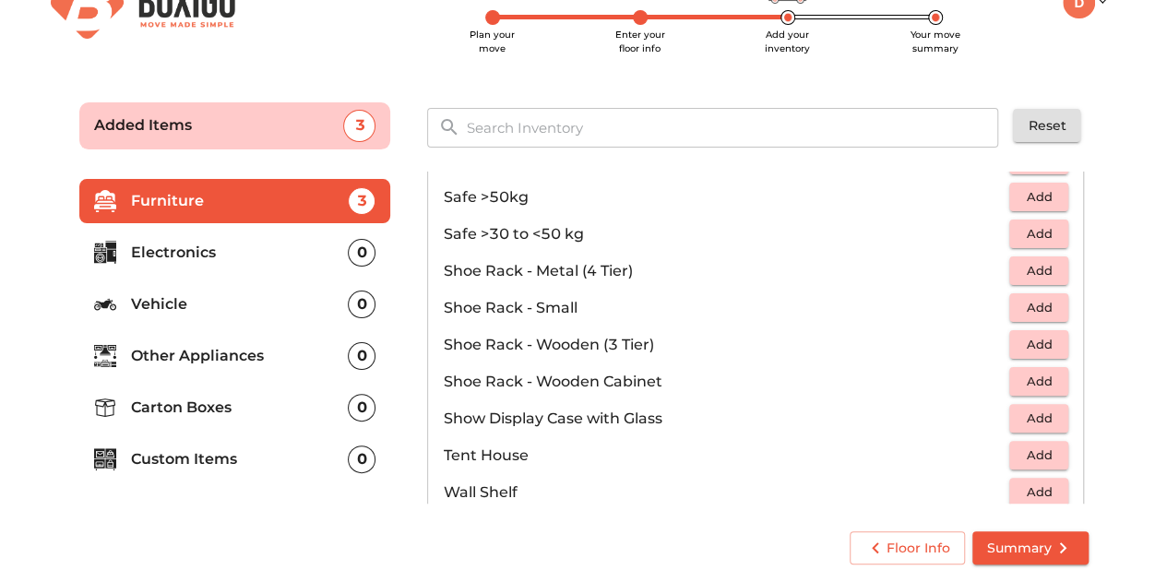
click at [628, 345] on p "Shoe Rack - Wooden (3 Tier)" at bounding box center [726, 345] width 566 height 22
drag, startPoint x: 671, startPoint y: 337, endPoint x: 432, endPoint y: 340, distance: 239.8
click at [432, 340] on li "Shoe Rack - Wooden (3 Tier) Add" at bounding box center [755, 344] width 655 height 37
copy p "Shoe Rack - Wooden (3 Tier)"
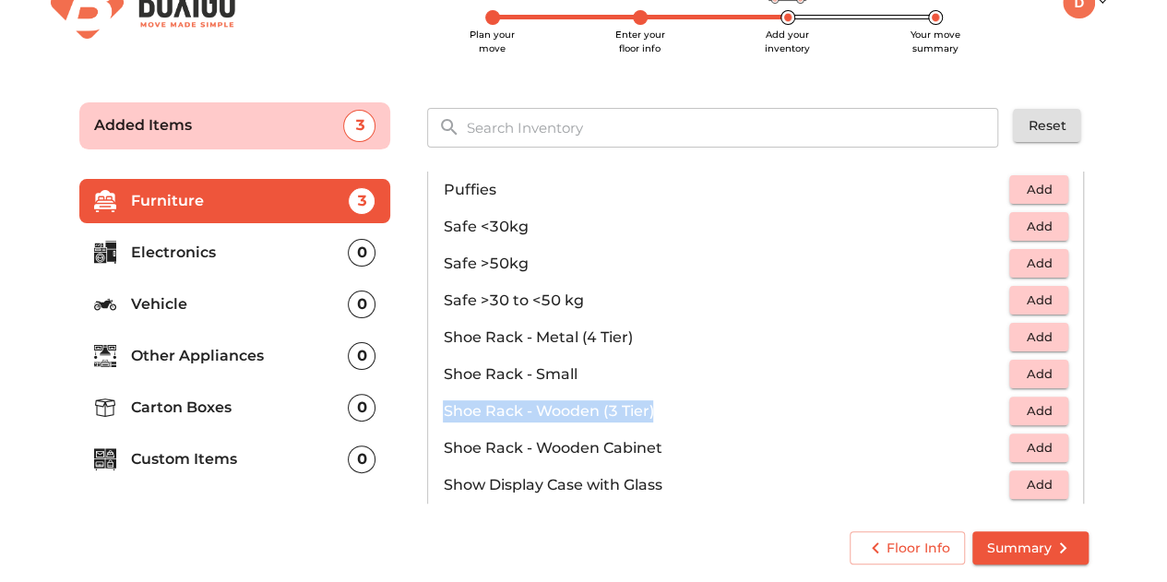
scroll to position [856, 0]
click at [1029, 406] on span "Add" at bounding box center [1038, 412] width 41 height 21
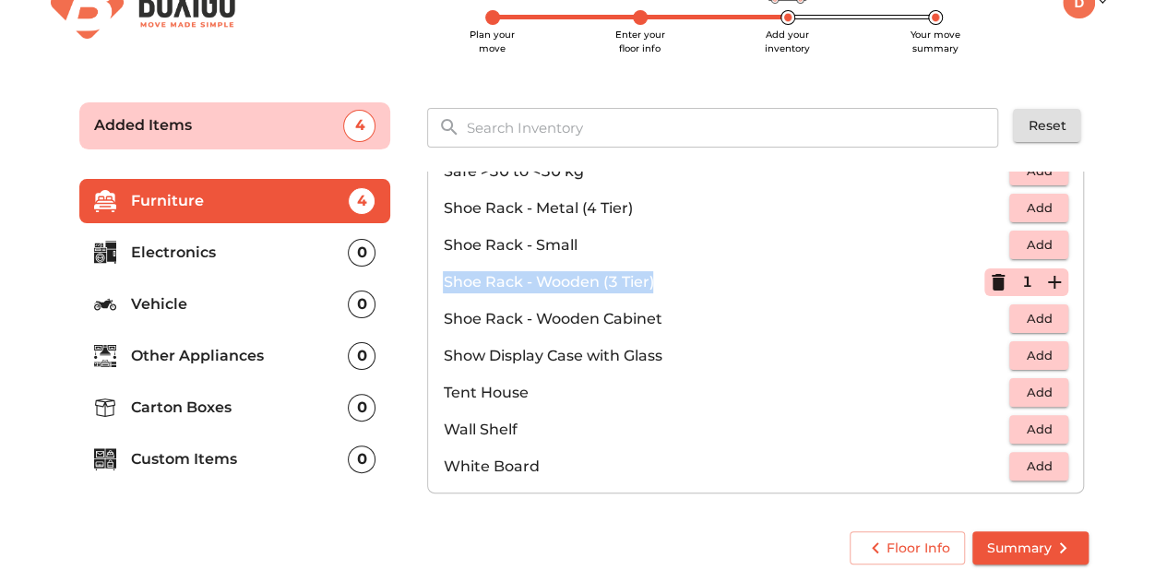
scroll to position [976, 0]
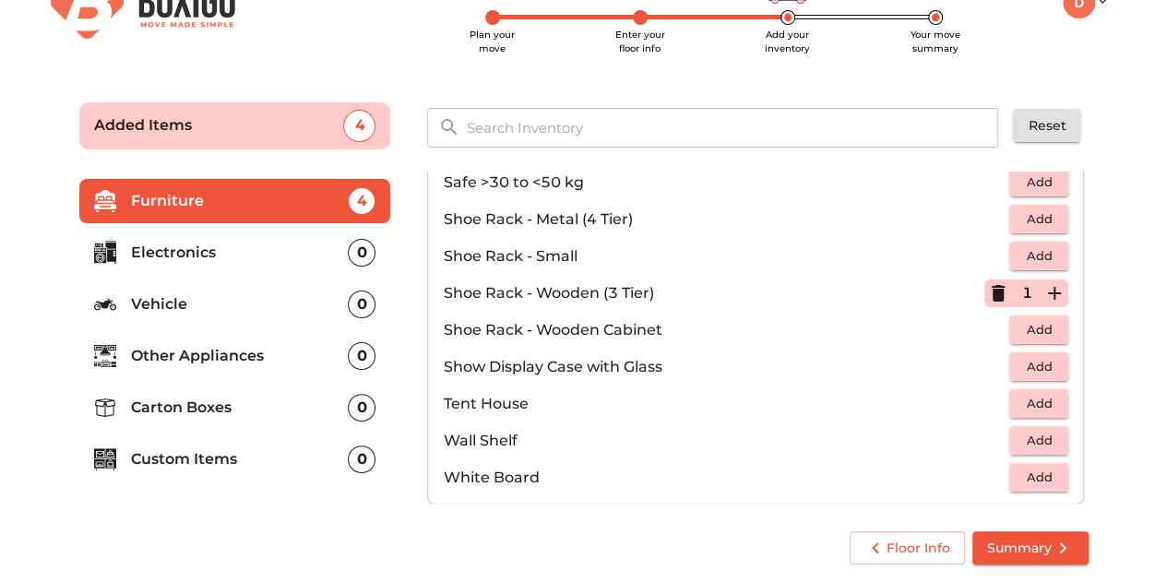
click at [360, 250] on div "0" at bounding box center [362, 253] width 28 height 28
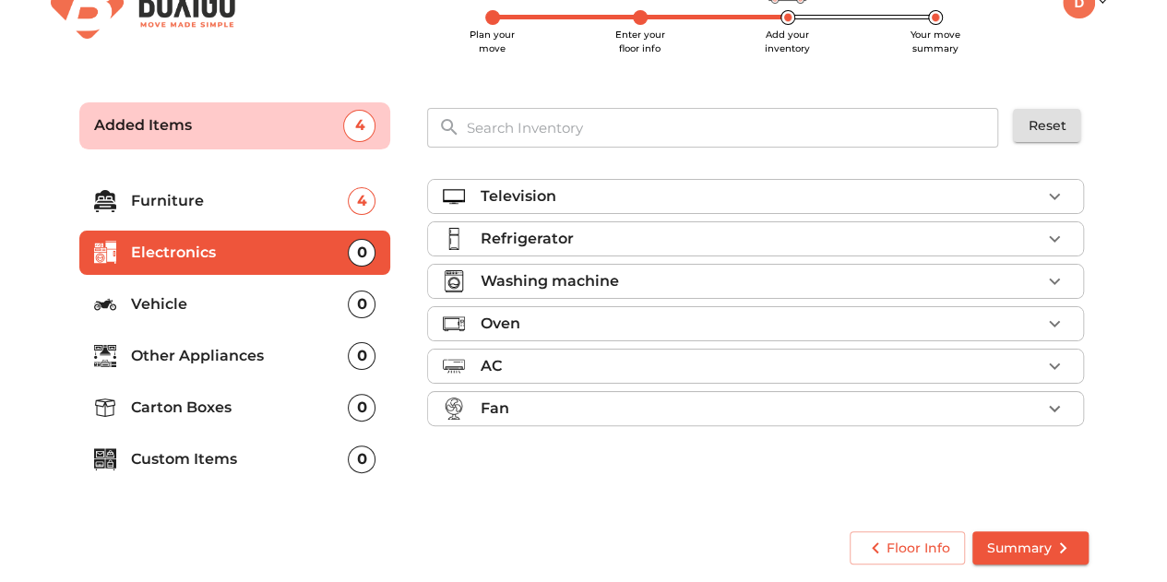
scroll to position [0, 0]
click at [570, 193] on div "Television" at bounding box center [760, 196] width 561 height 22
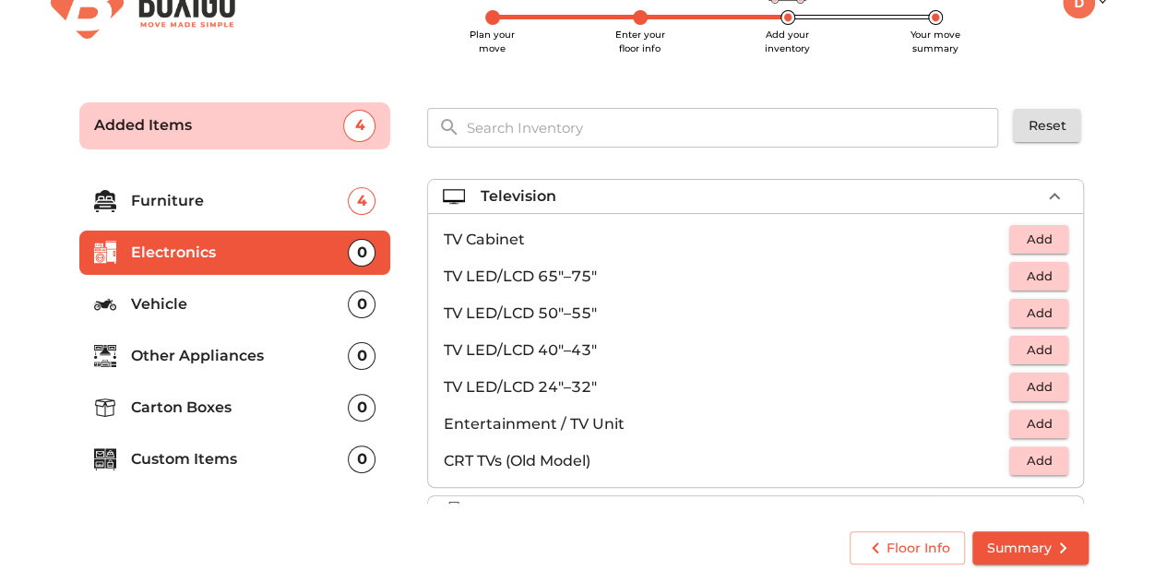
click at [572, 315] on p "TV LED/LCD 50"–55"" at bounding box center [726, 313] width 566 height 22
click at [1032, 309] on span "Add" at bounding box center [1038, 312] width 41 height 21
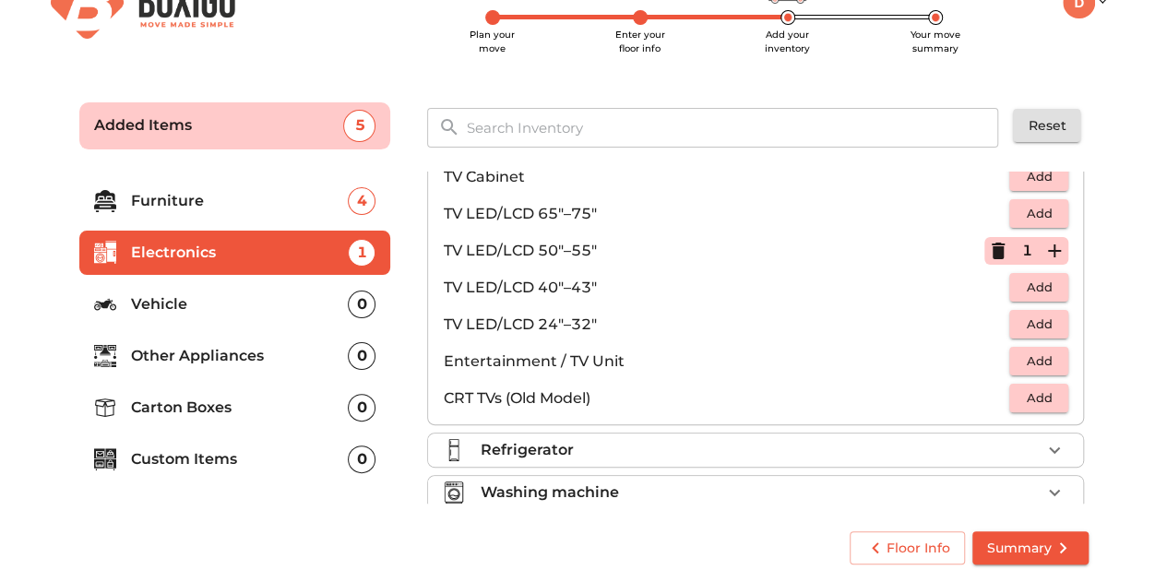
scroll to position [207, 0]
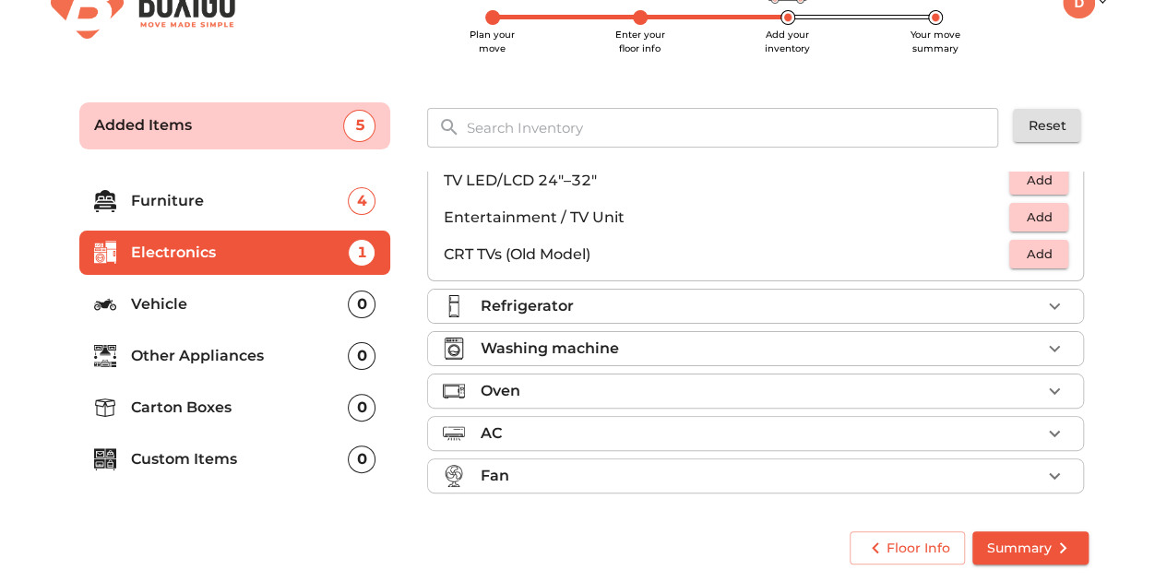
click at [860, 306] on div "Refrigerator" at bounding box center [760, 306] width 561 height 22
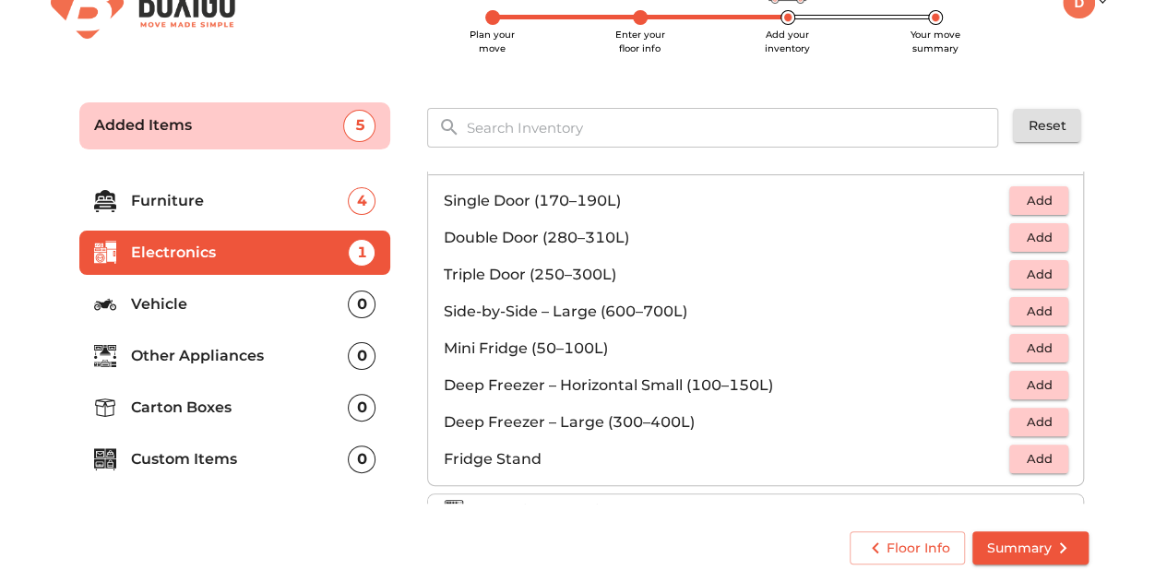
scroll to position [61, 0]
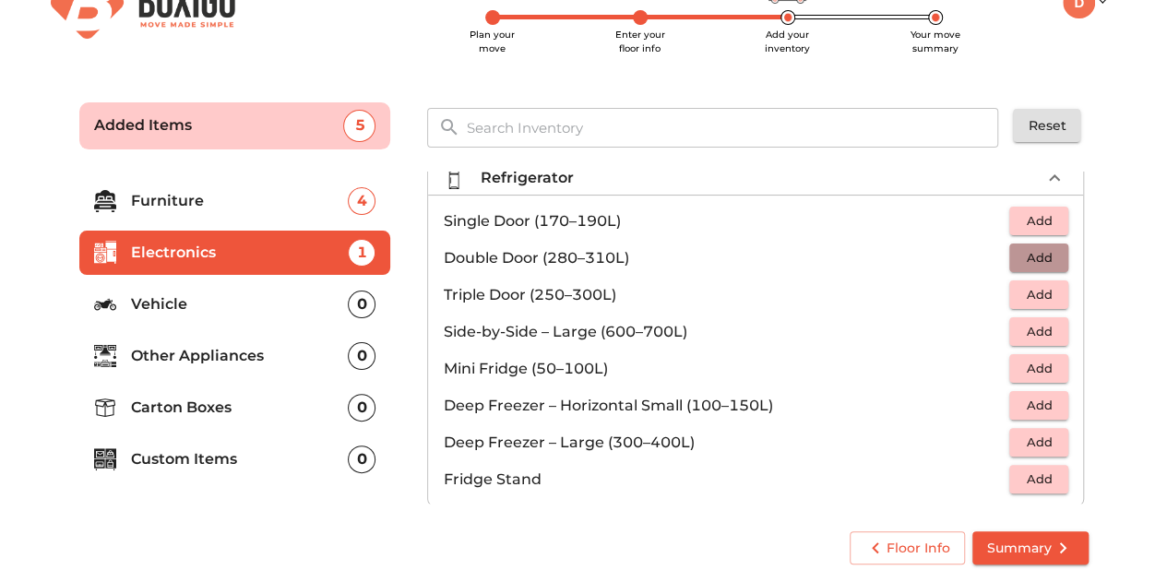
click at [1030, 261] on span "Add" at bounding box center [1038, 257] width 41 height 21
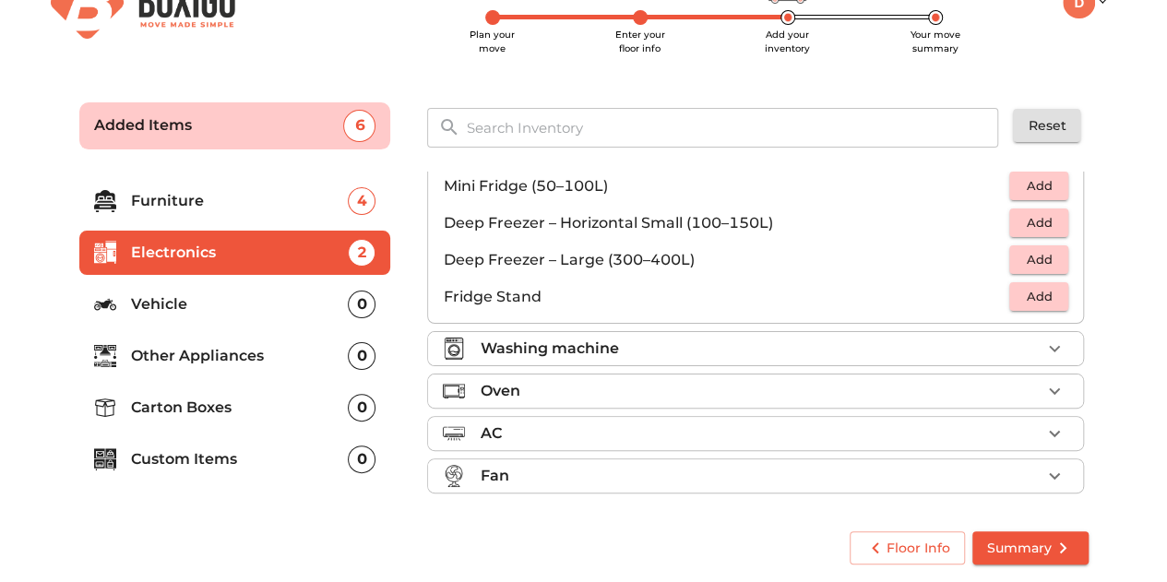
click at [688, 344] on div "Washing machine" at bounding box center [760, 349] width 561 height 22
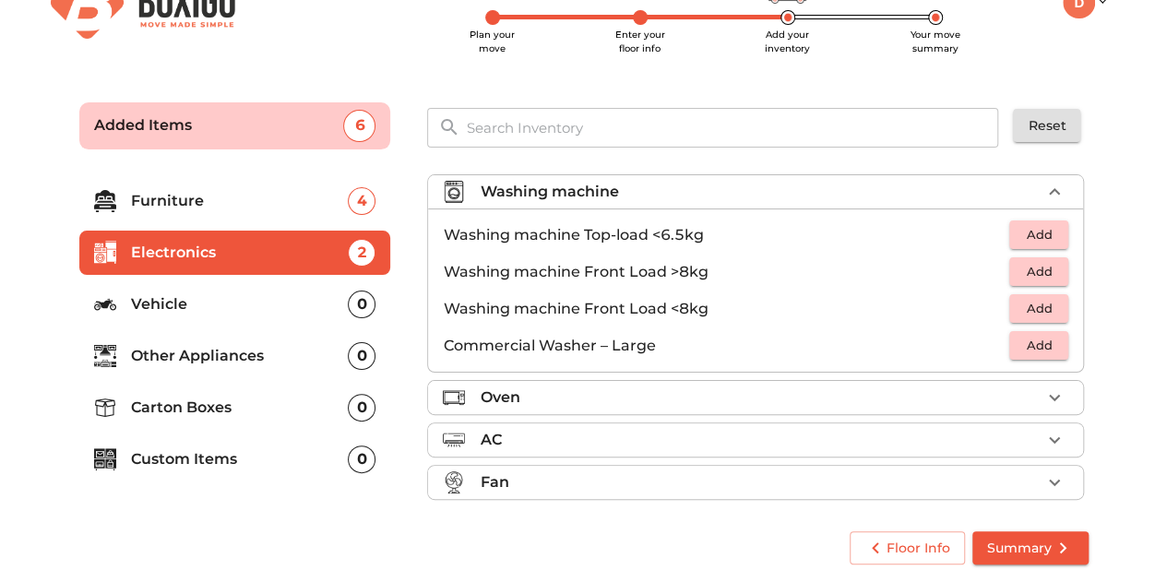
scroll to position [84, 0]
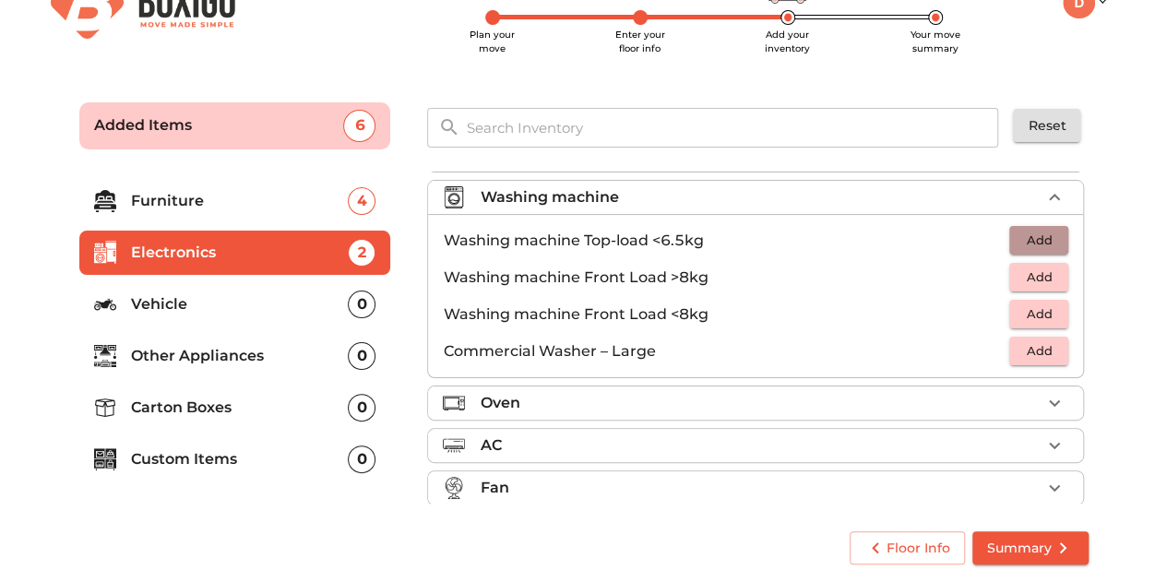
click at [1028, 231] on span "Add" at bounding box center [1038, 240] width 41 height 21
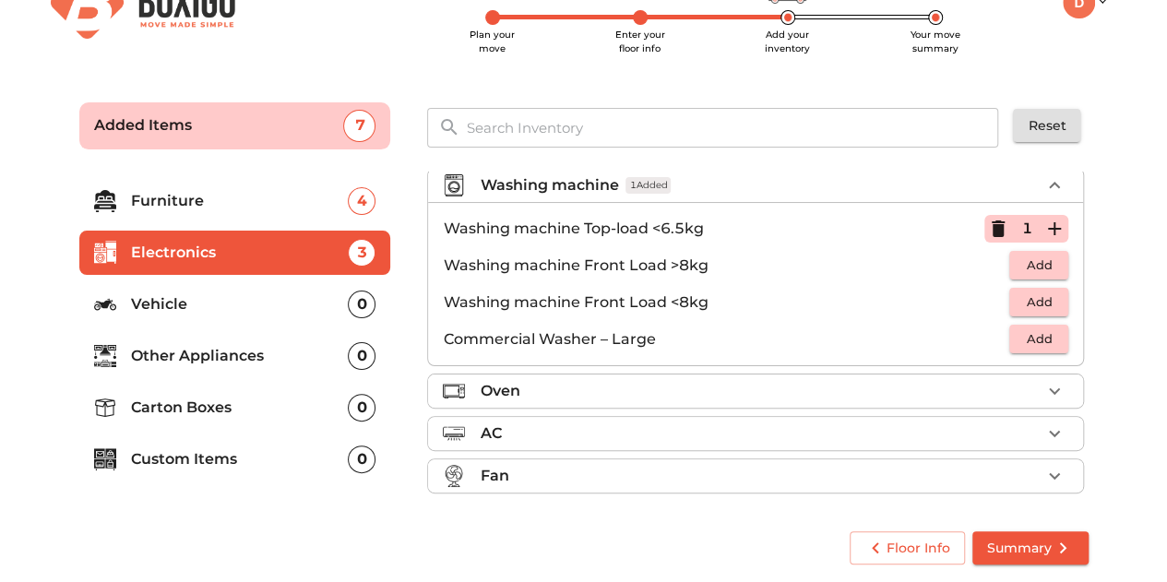
click at [553, 385] on div "Oven" at bounding box center [760, 391] width 561 height 22
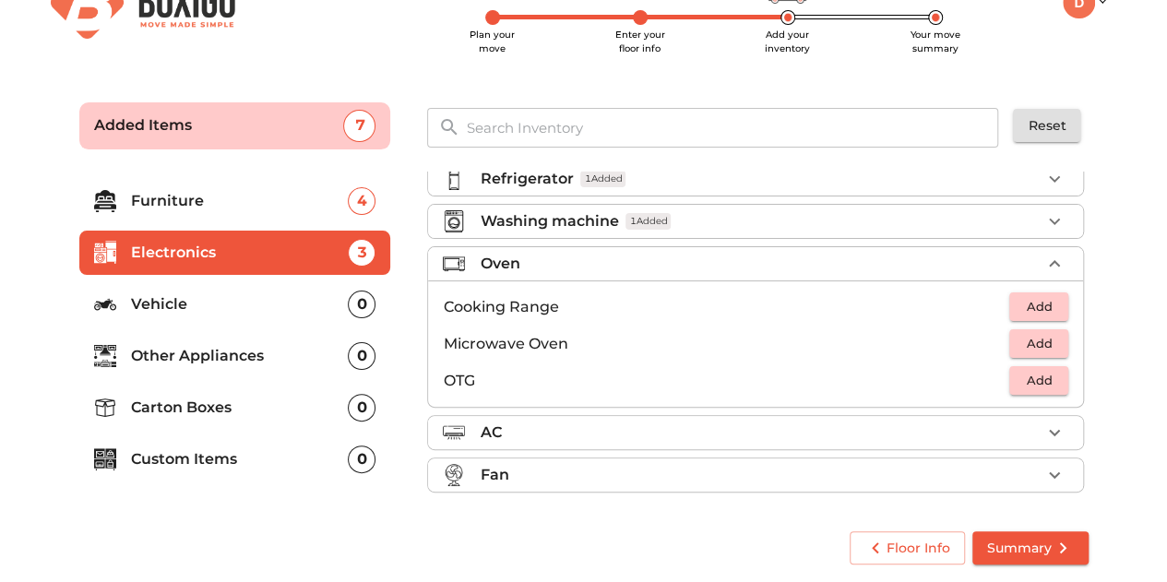
scroll to position [59, 0]
click at [1033, 338] on span "Add" at bounding box center [1038, 344] width 41 height 21
click at [201, 354] on p "Other Appliances" at bounding box center [240, 356] width 218 height 22
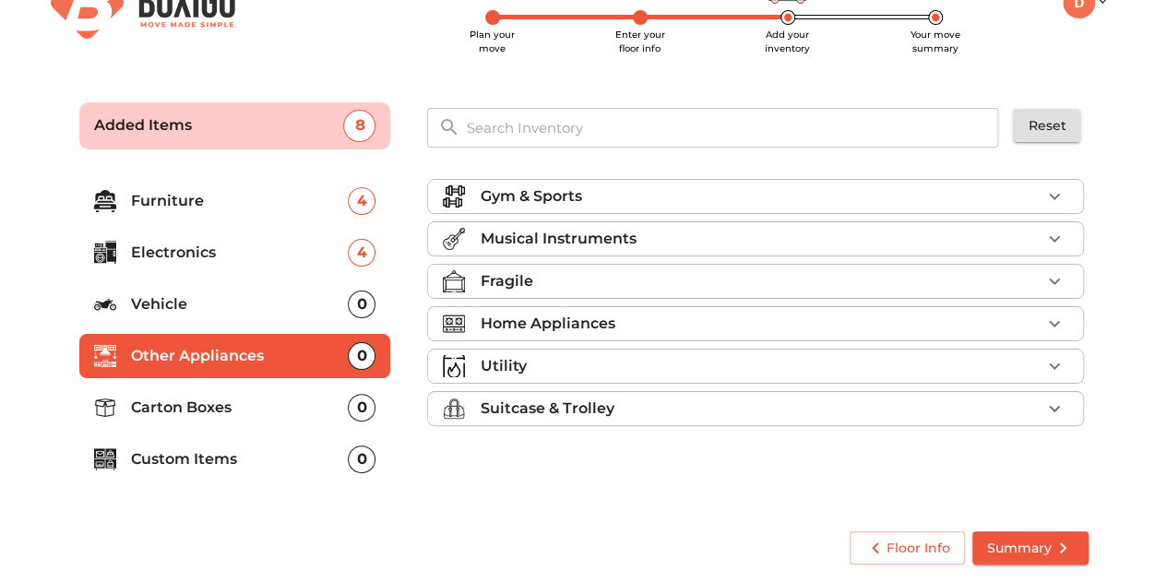
click at [705, 324] on div "Home Appliances" at bounding box center [760, 324] width 561 height 22
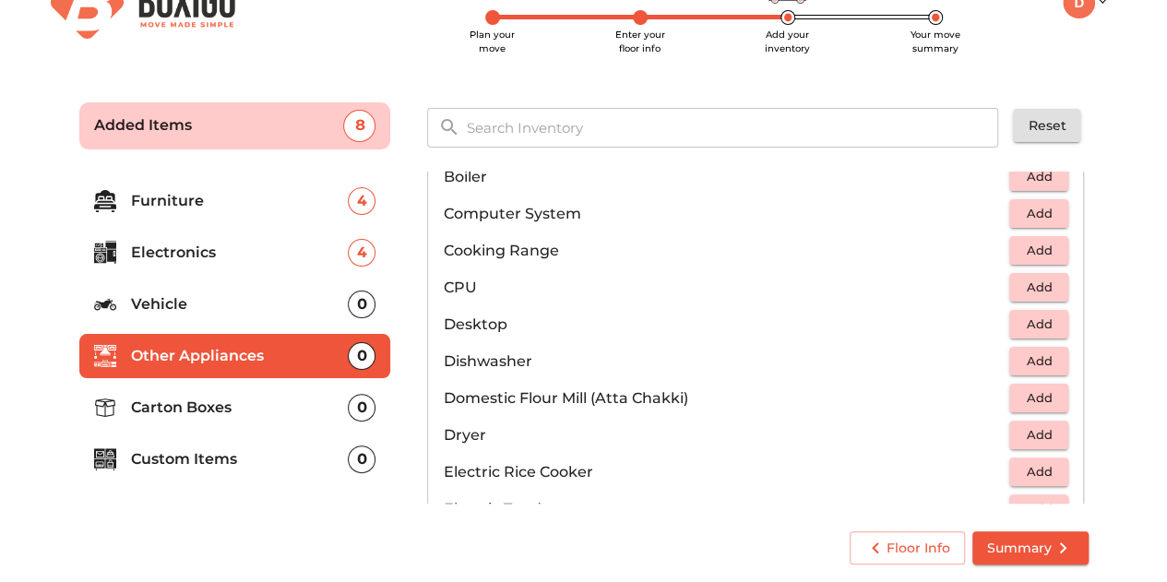
scroll to position [349, 0]
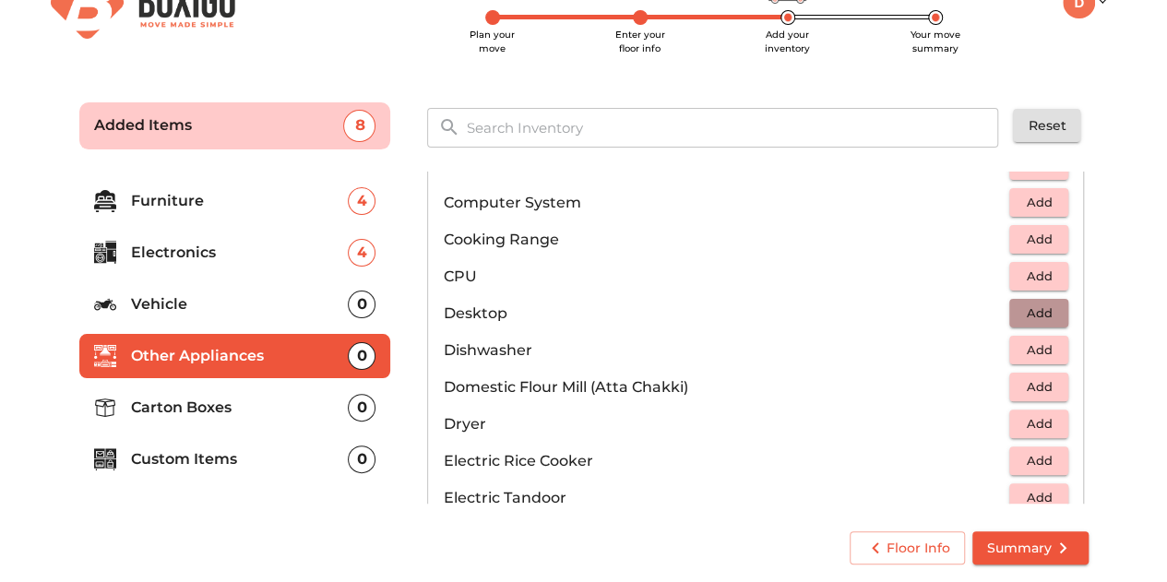
click at [1026, 307] on span "Add" at bounding box center [1038, 312] width 41 height 21
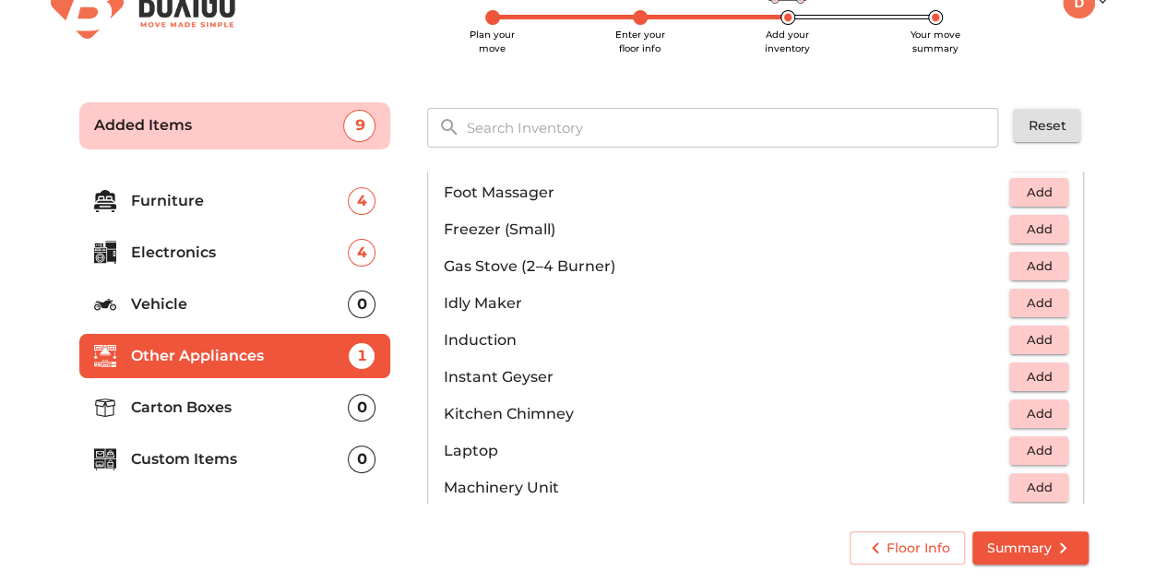
scroll to position [729, 0]
click at [1025, 331] on span "Add" at bounding box center [1038, 338] width 41 height 21
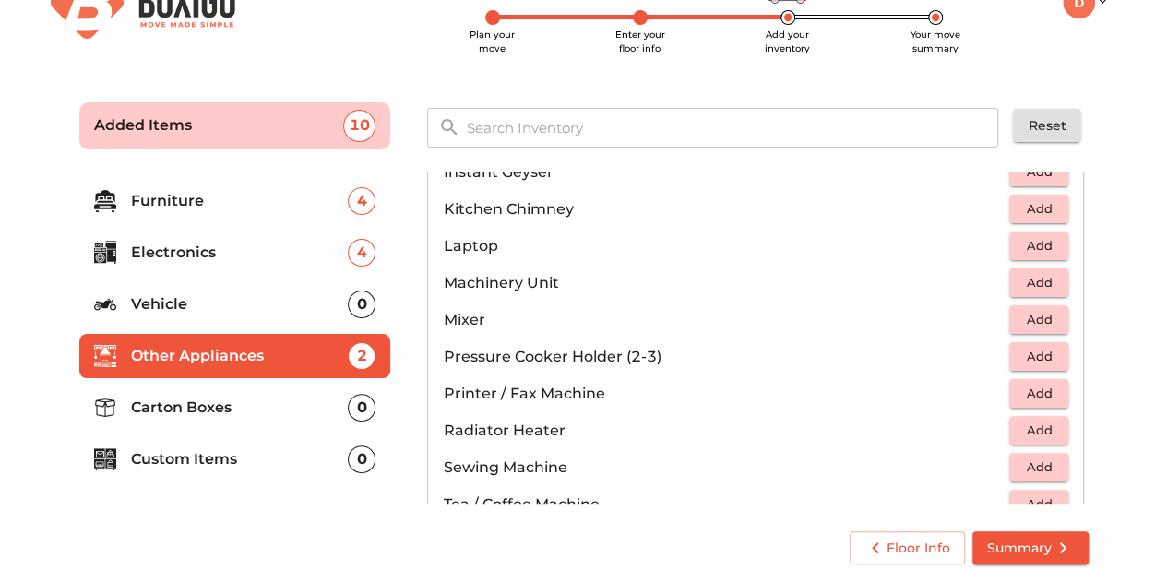
scroll to position [934, 0]
click at [369, 403] on div "0" at bounding box center [362, 408] width 28 height 28
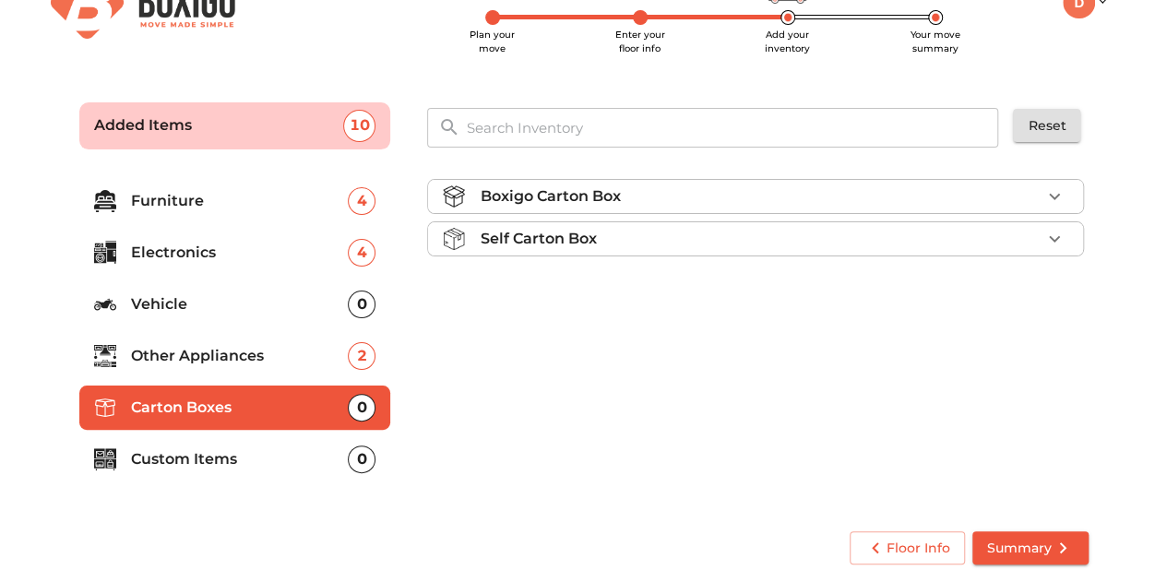
scroll to position [0, 0]
click at [764, 201] on div "Boxigo Carton Box" at bounding box center [760, 196] width 561 height 22
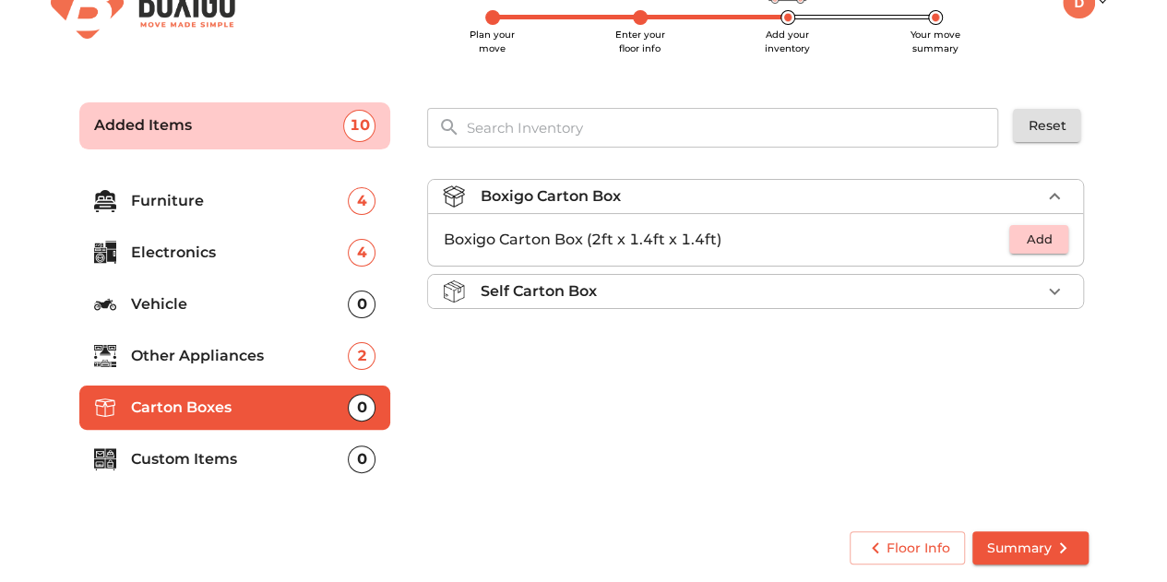
click at [625, 294] on div "Self Carton Box" at bounding box center [760, 291] width 561 height 22
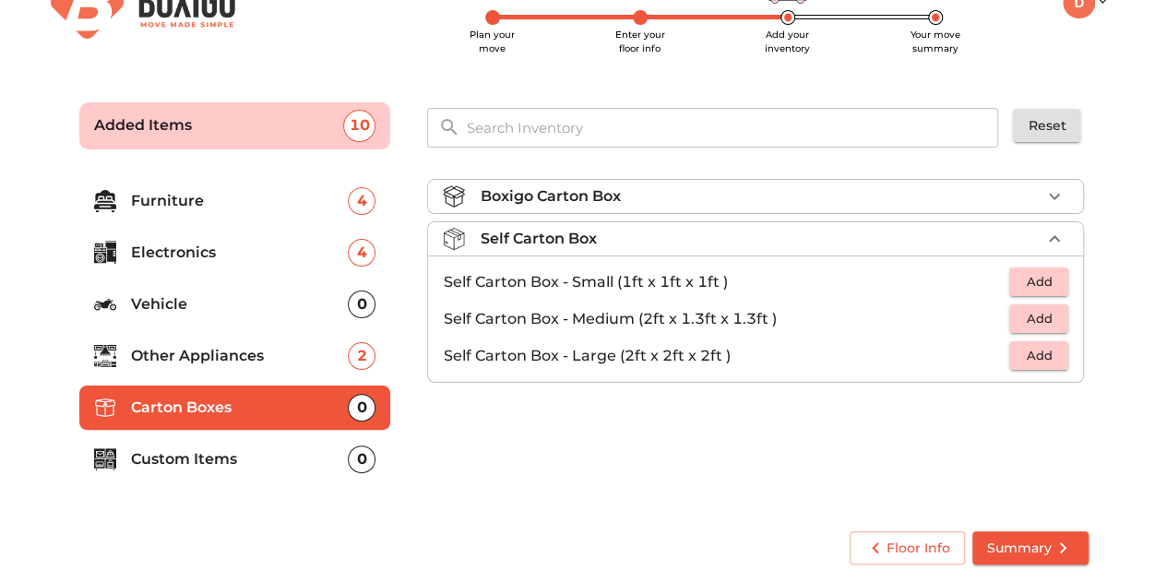
click at [871, 197] on div "Boxigo Carton Box" at bounding box center [760, 196] width 561 height 22
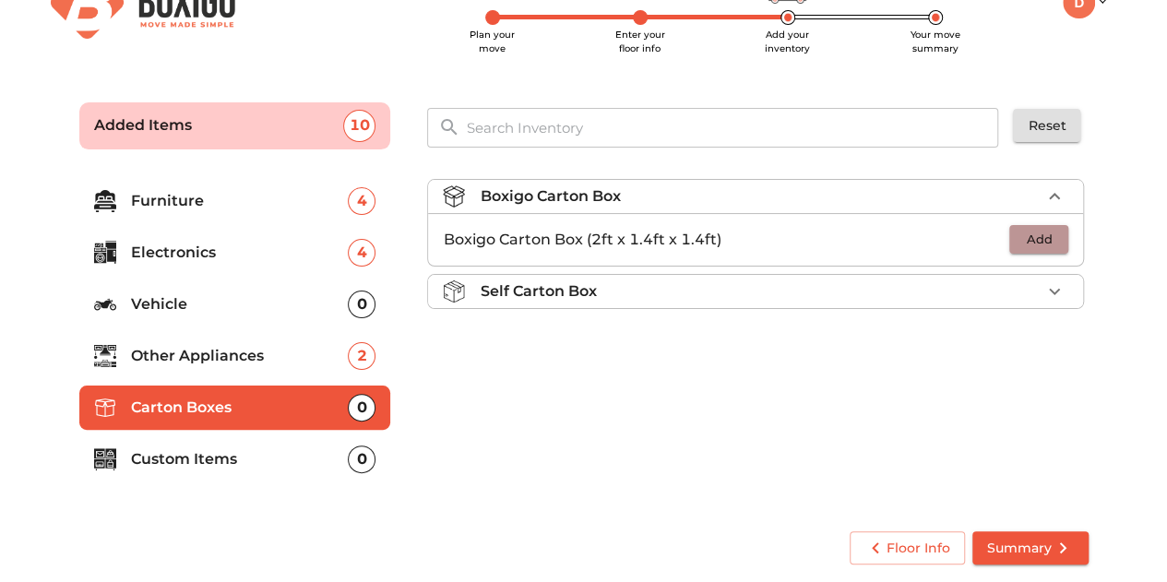
click at [1050, 231] on span "Add" at bounding box center [1038, 239] width 41 height 21
click at [1056, 240] on icon "button" at bounding box center [1054, 240] width 22 height 22
click at [1052, 294] on icon "button" at bounding box center [1054, 291] width 22 height 22
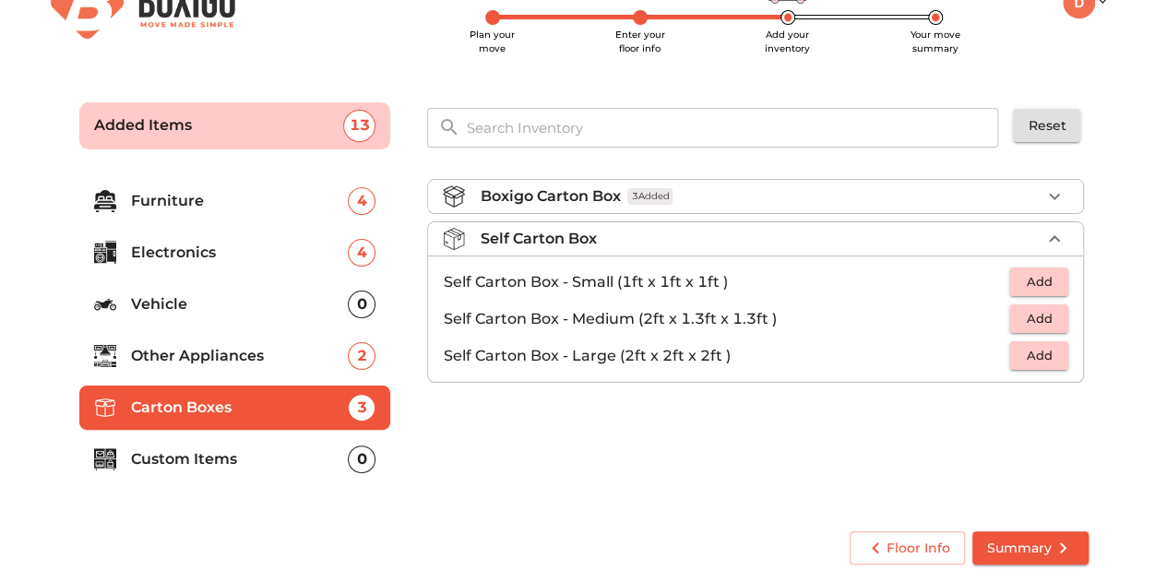
click at [880, 451] on div "Boxigo Carton Box 3 Added Self Carton Box Self Carton Box - Small (1ft x 1ft x …" at bounding box center [757, 338] width 675 height 349
click at [1052, 237] on icon "button" at bounding box center [1054, 238] width 11 height 6
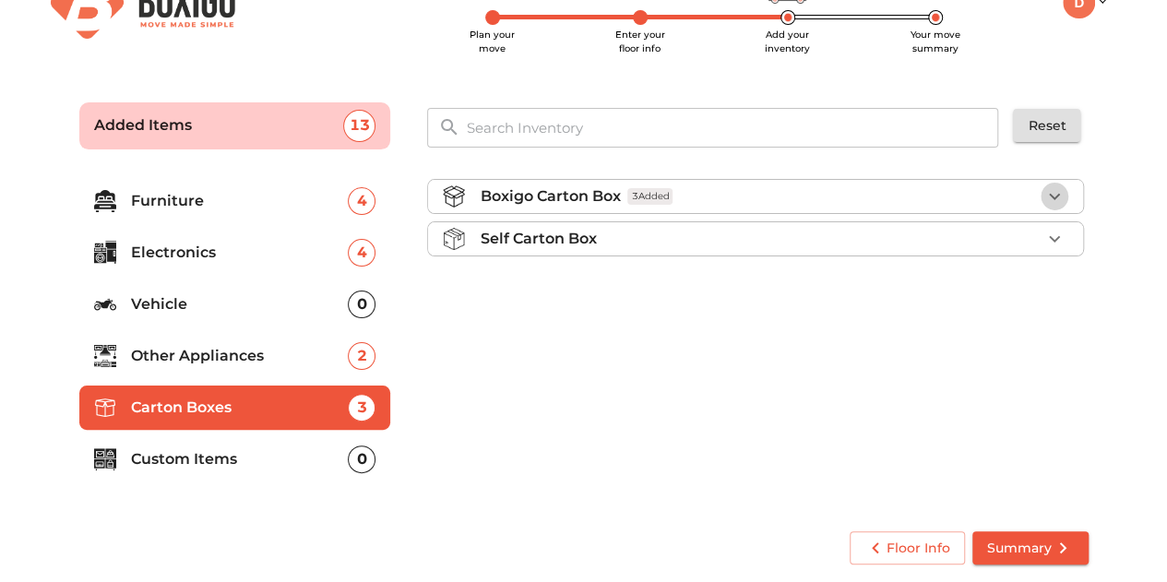
click at [1043, 196] on icon "button" at bounding box center [1054, 196] width 22 height 22
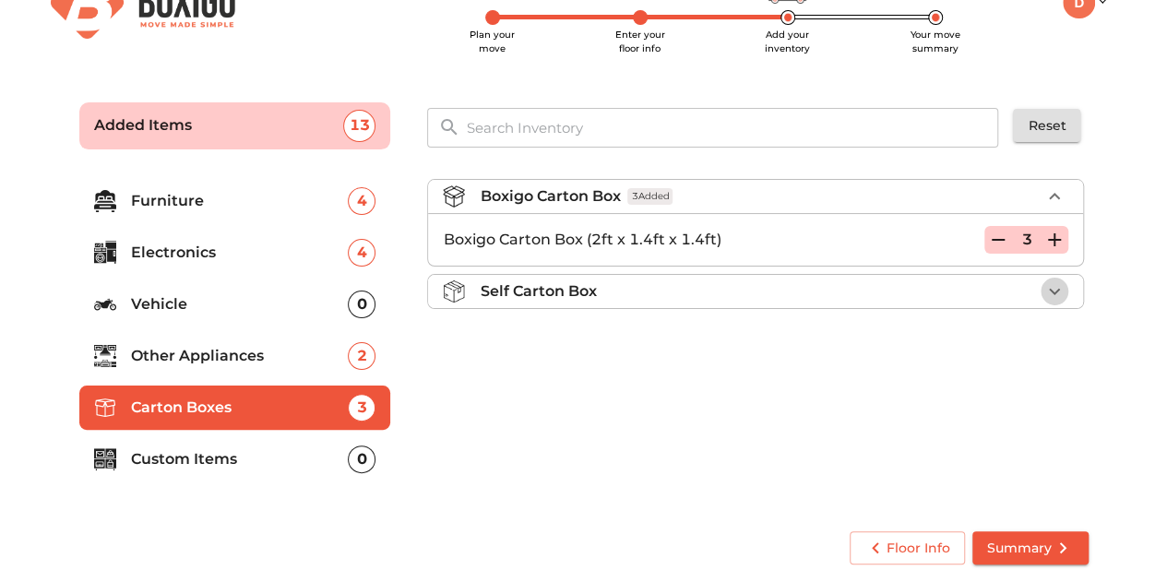
click at [1062, 283] on icon "button" at bounding box center [1054, 291] width 22 height 22
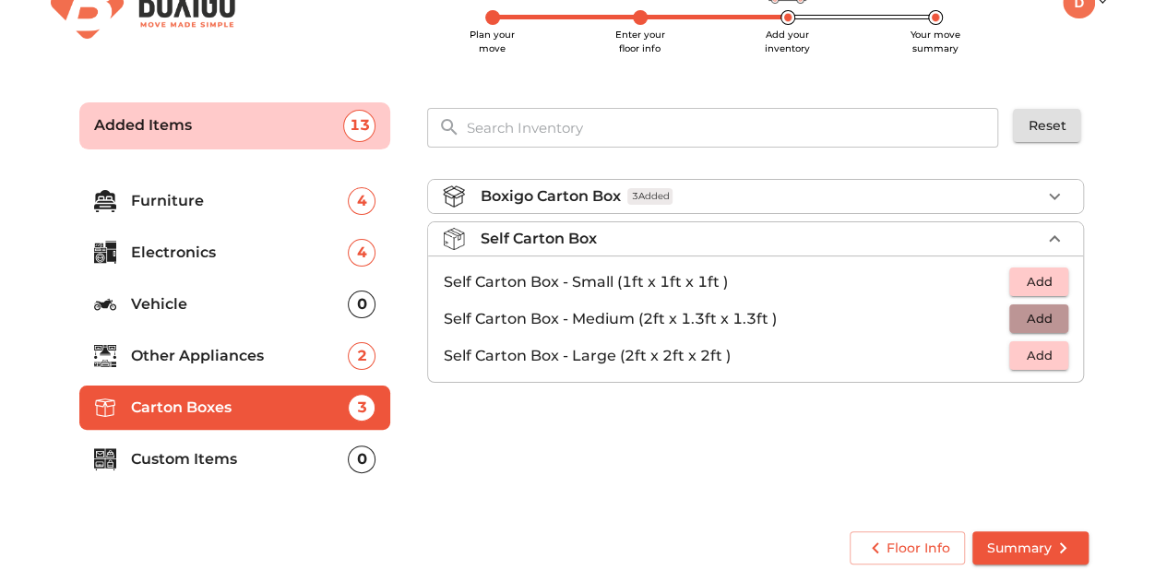
click at [1038, 318] on span "Add" at bounding box center [1038, 318] width 41 height 21
click at [1053, 314] on icon "button" at bounding box center [1054, 319] width 13 height 13
click at [1055, 314] on icon "button" at bounding box center [1054, 319] width 13 height 13
click at [1048, 193] on icon "button" at bounding box center [1054, 196] width 22 height 22
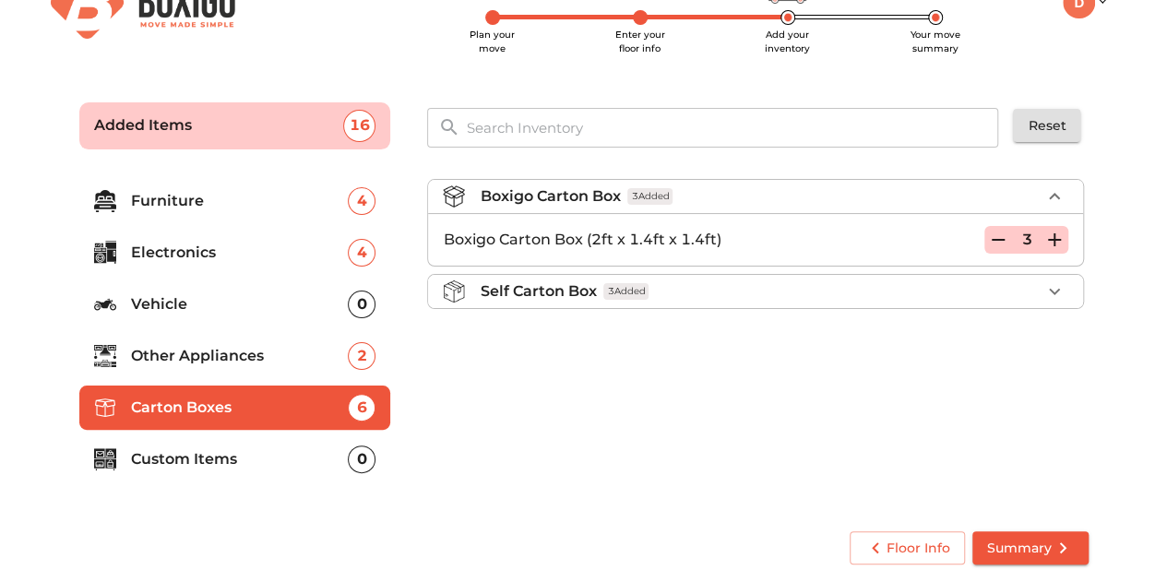
click at [813, 429] on div "Boxigo Carton Box 3 Added Boxigo Carton Box (2ft x 1.4ft x 1.4ft) 3 Self Carton…" at bounding box center [757, 338] width 675 height 349
click at [1055, 193] on icon "button" at bounding box center [1054, 196] width 11 height 6
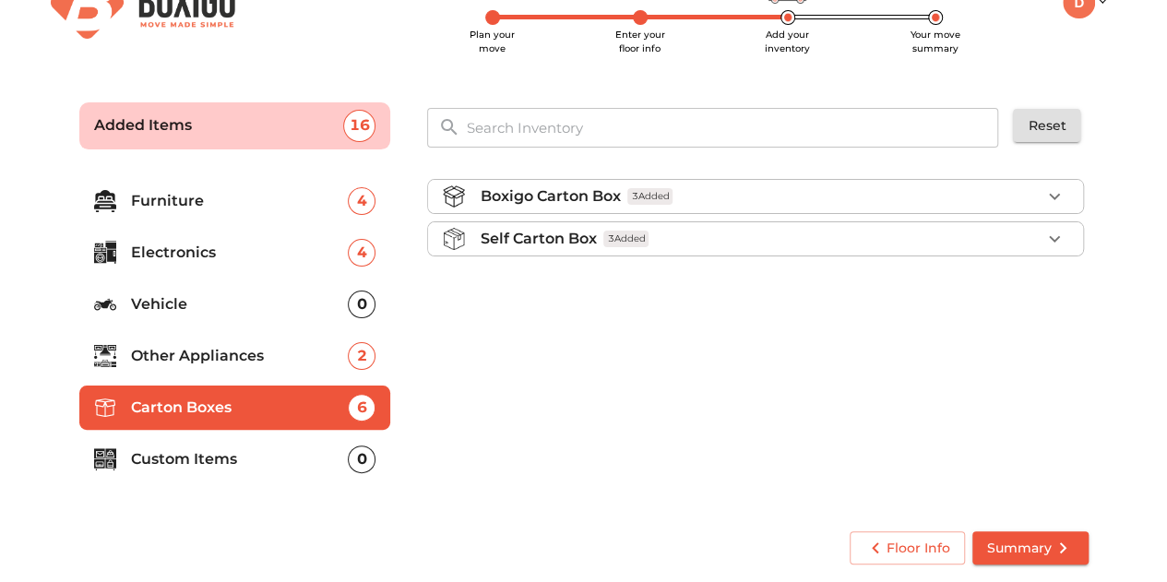
click at [1046, 193] on icon "button" at bounding box center [1054, 196] width 22 height 22
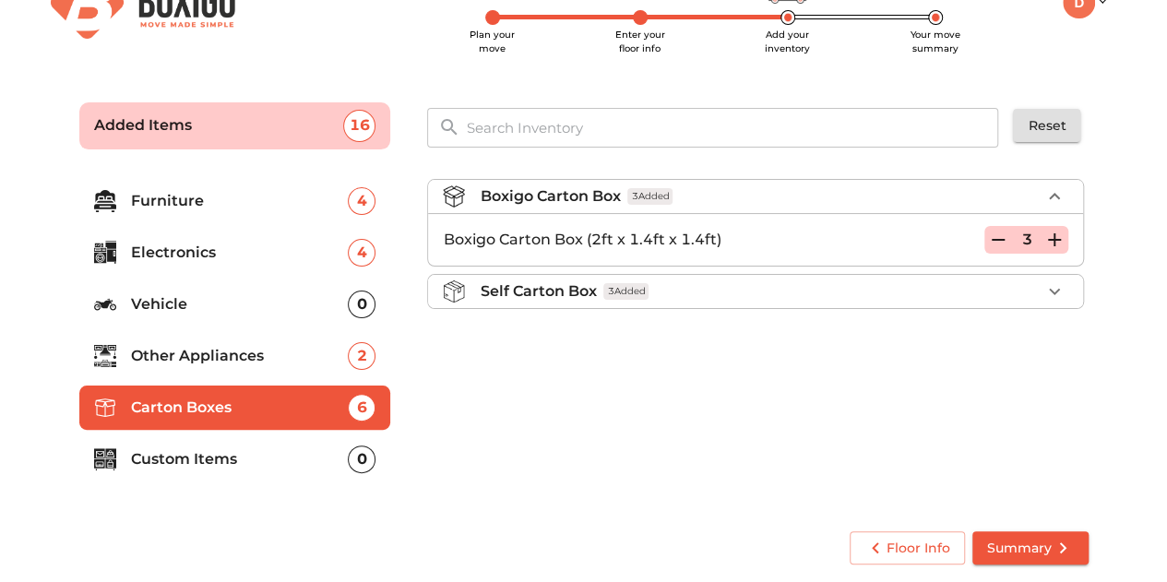
click at [204, 457] on p "Custom Items" at bounding box center [240, 459] width 218 height 22
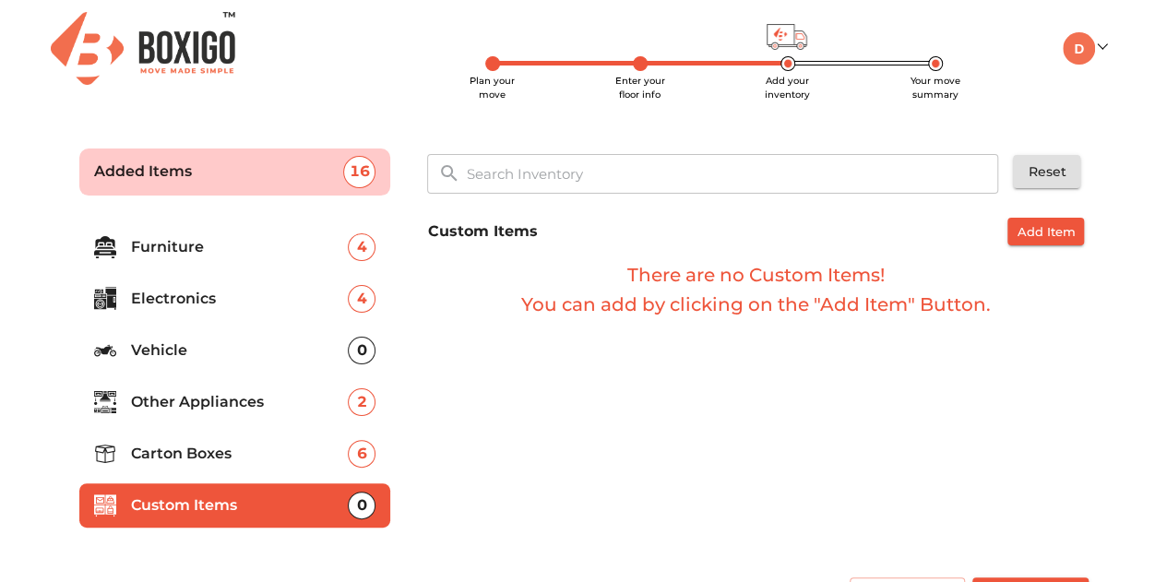
scroll to position [46, 0]
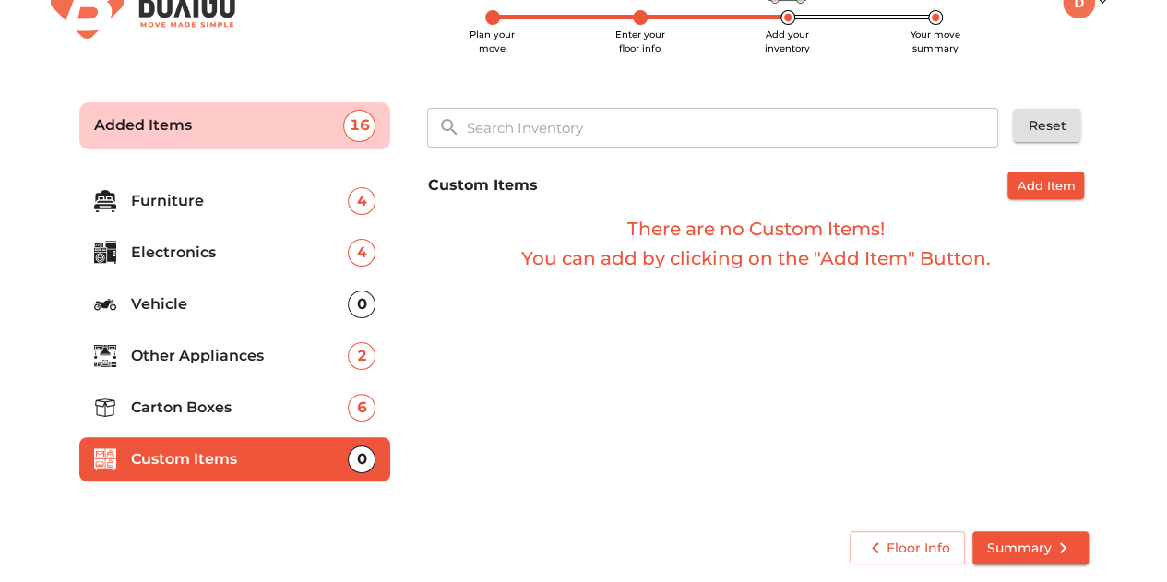
click at [203, 353] on p "Other Appliances" at bounding box center [240, 356] width 218 height 22
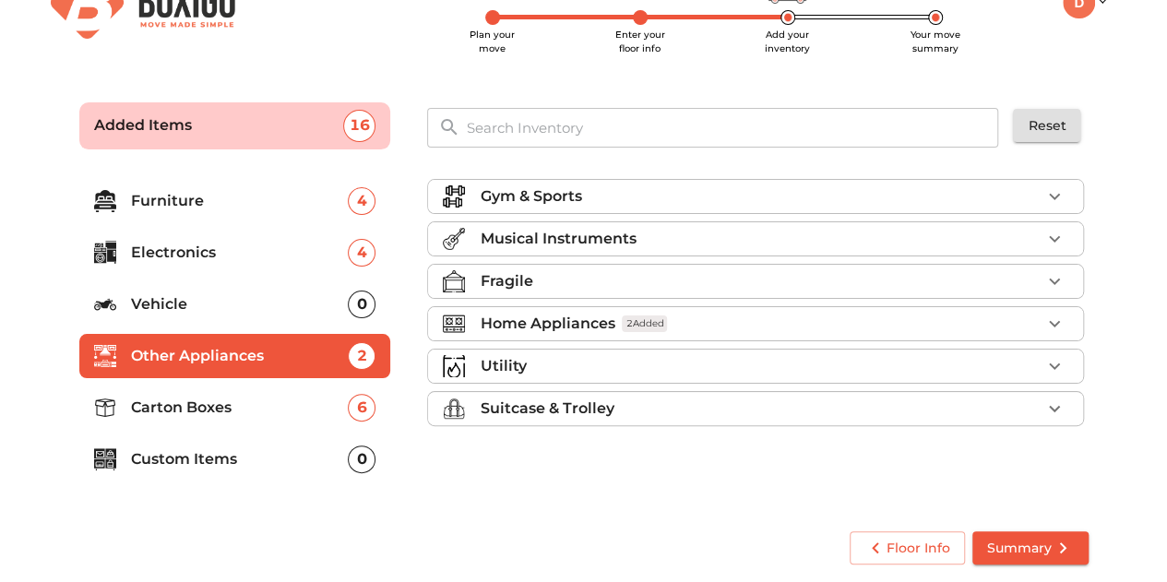
click at [565, 282] on div "Fragile" at bounding box center [760, 281] width 561 height 22
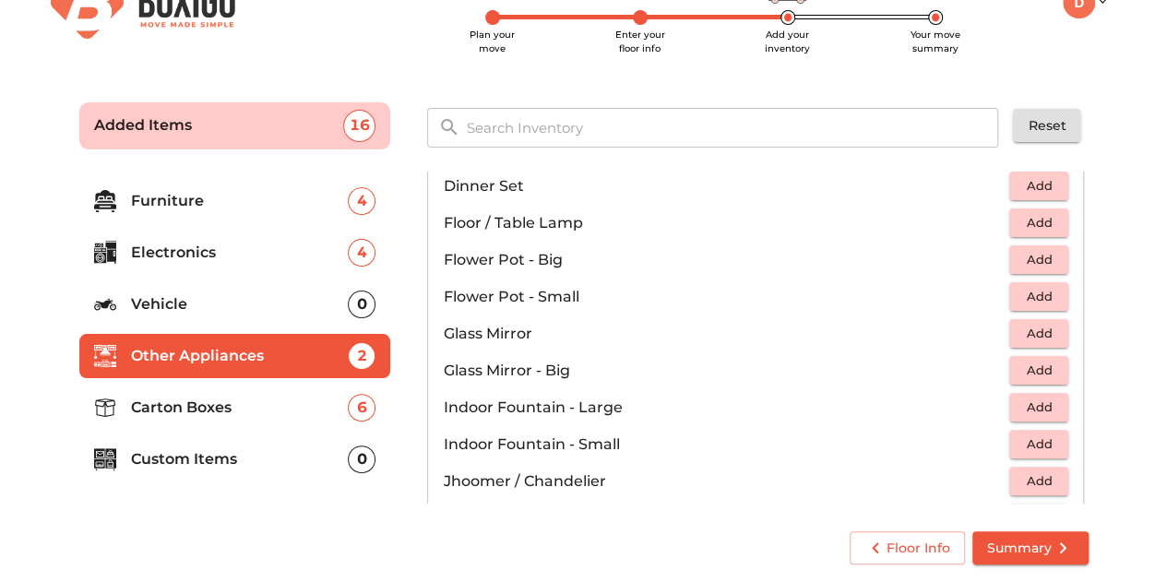
scroll to position [468, 0]
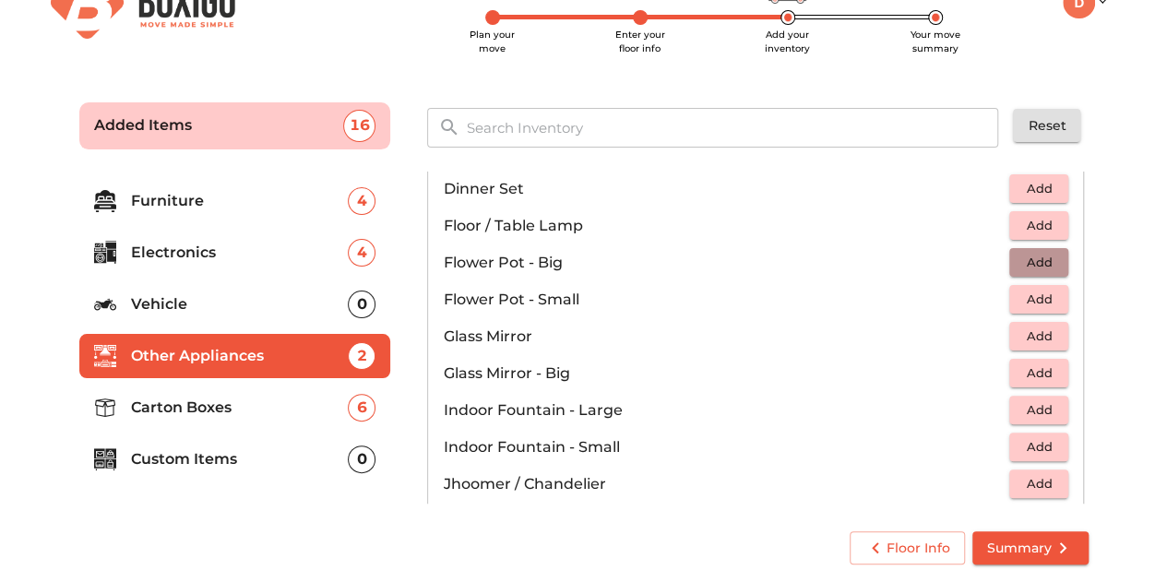
click at [1018, 260] on span "Add" at bounding box center [1038, 262] width 41 height 21
click at [1048, 259] on icon "button" at bounding box center [1054, 262] width 13 height 13
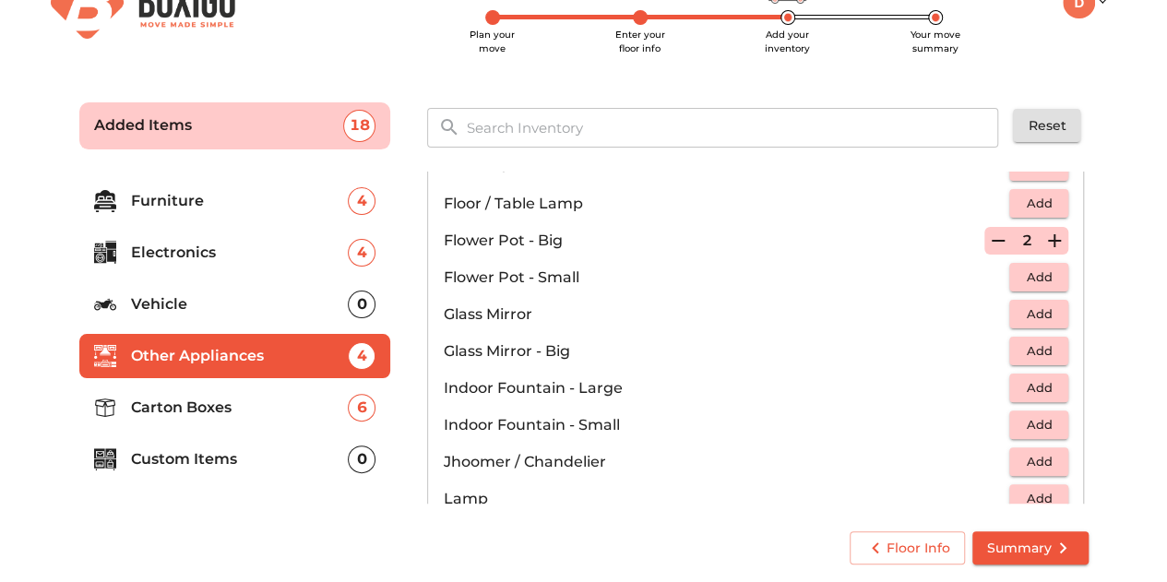
scroll to position [514, 0]
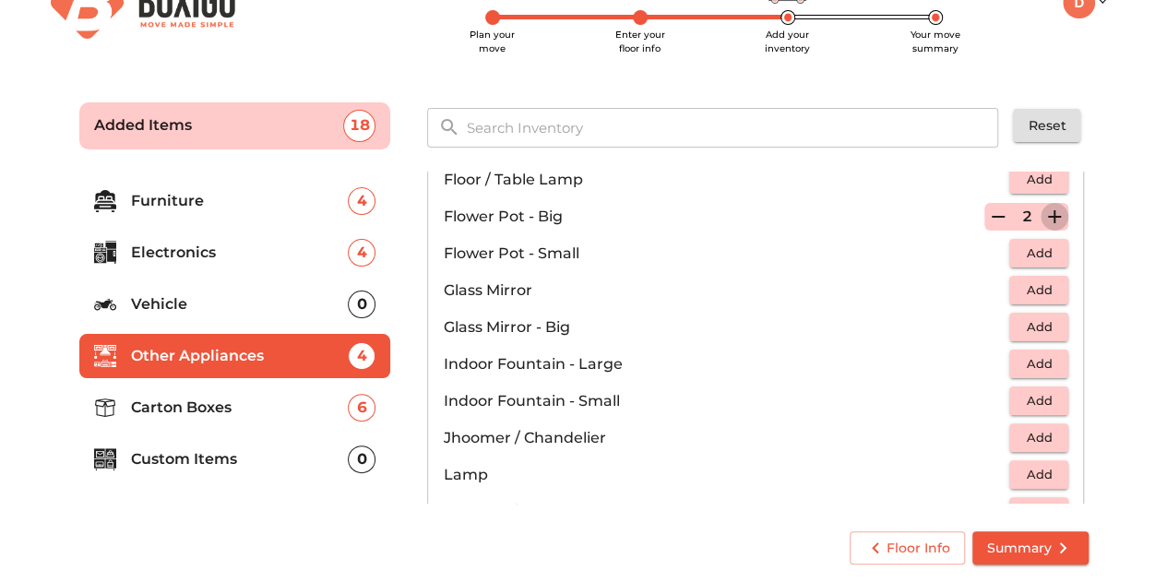
click at [1043, 218] on icon "button" at bounding box center [1054, 217] width 22 height 22
click at [1048, 218] on icon "button" at bounding box center [1054, 216] width 13 height 13
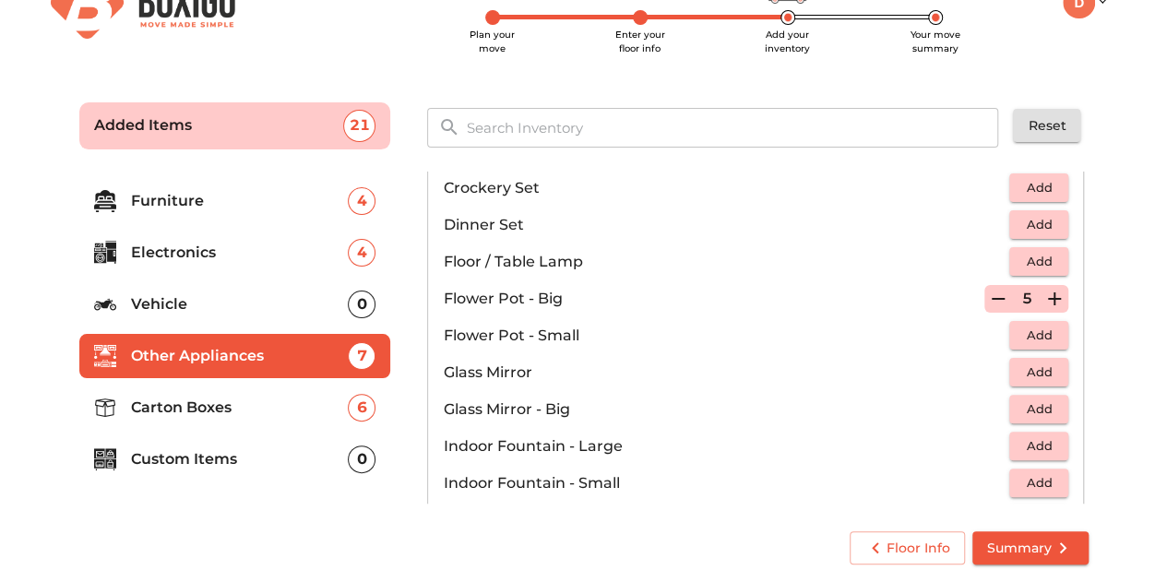
scroll to position [428, 0]
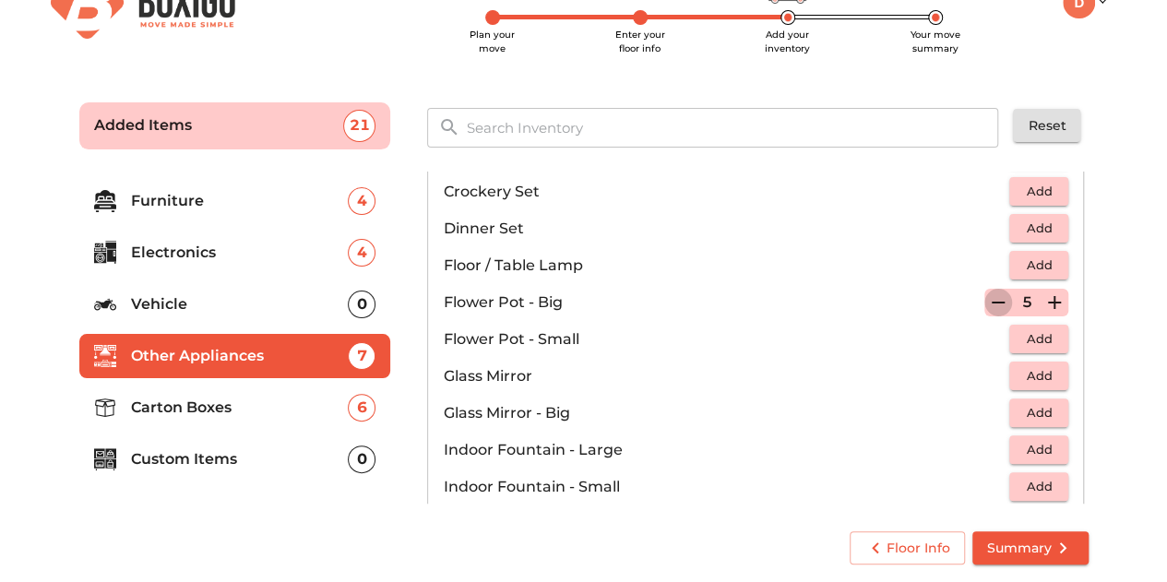
click at [987, 295] on icon "button" at bounding box center [998, 302] width 22 height 22
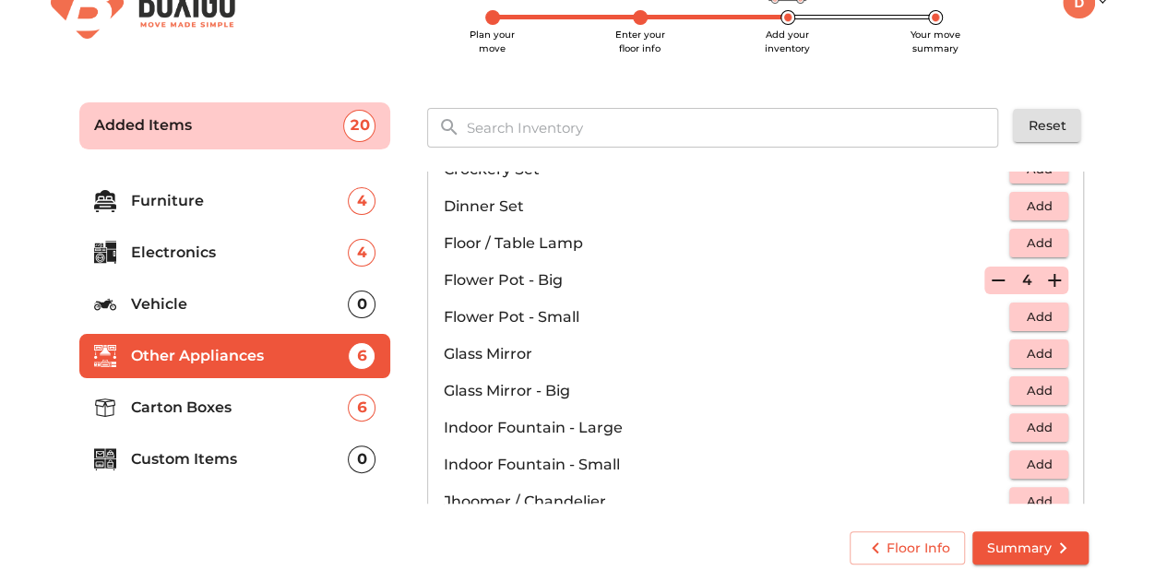
scroll to position [580, 0]
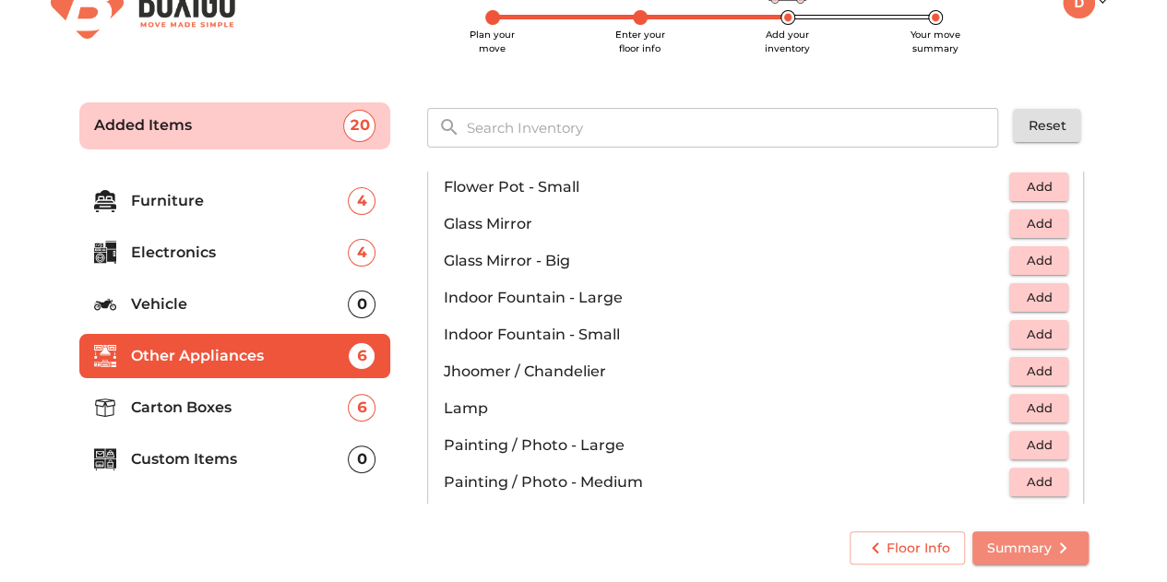
click at [1029, 545] on span "Summary" at bounding box center [1030, 548] width 87 height 23
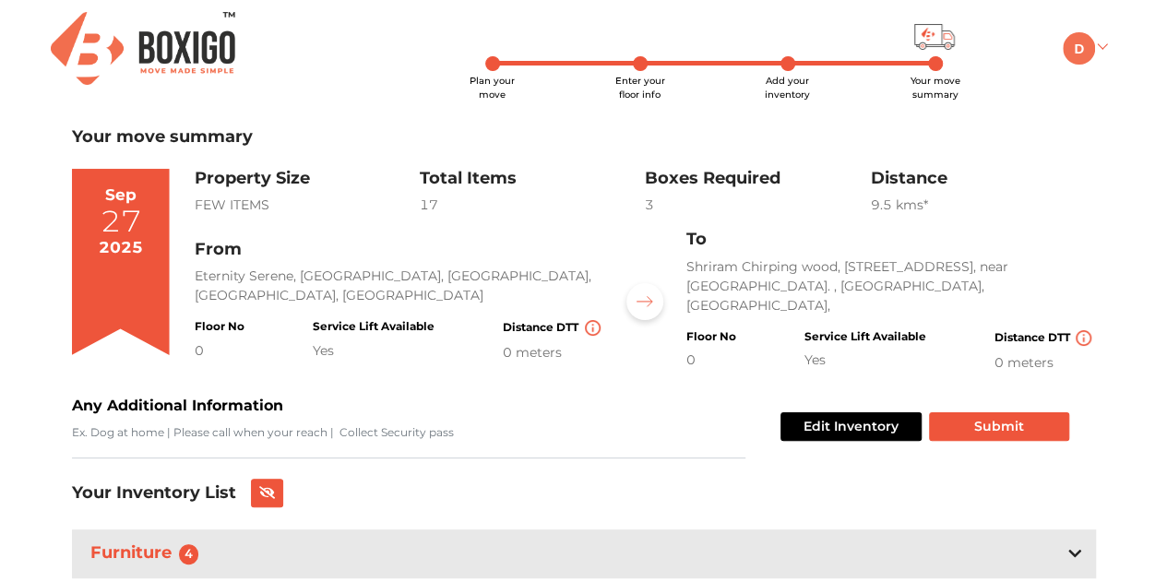
click at [1100, 42] on link at bounding box center [1083, 48] width 43 height 18
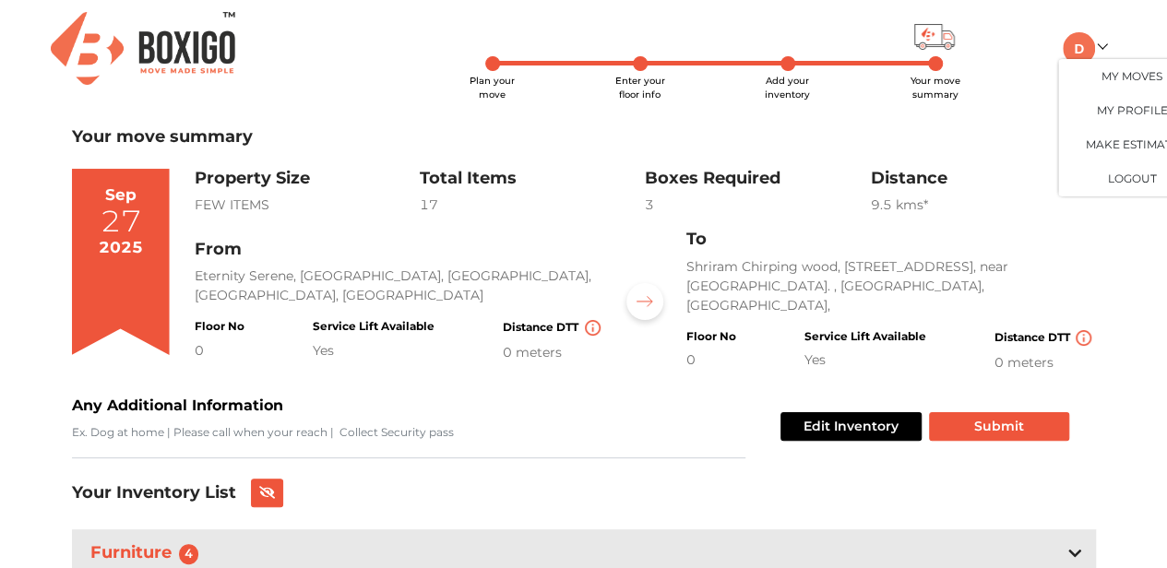
scroll to position [0, 39]
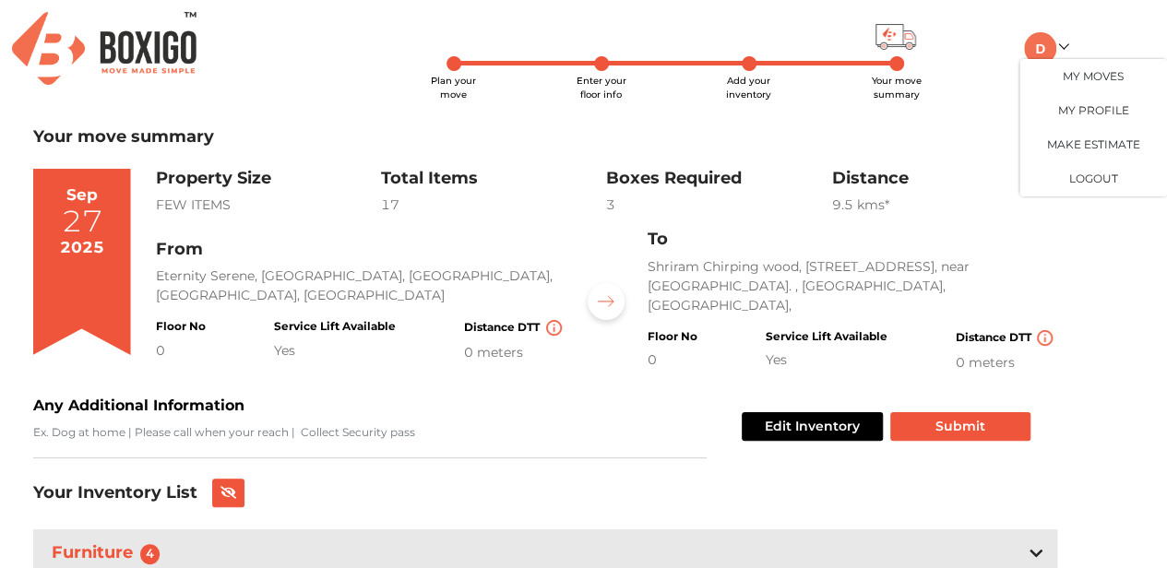
click at [975, 204] on div "9.5 km s*" at bounding box center [943, 205] width 225 height 19
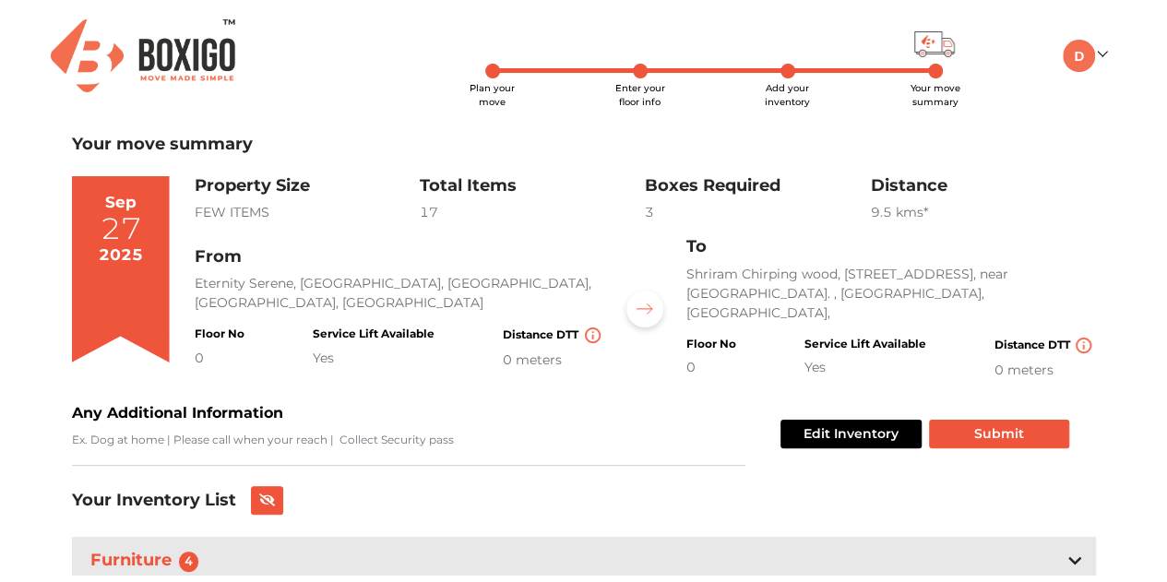
scroll to position [0, 0]
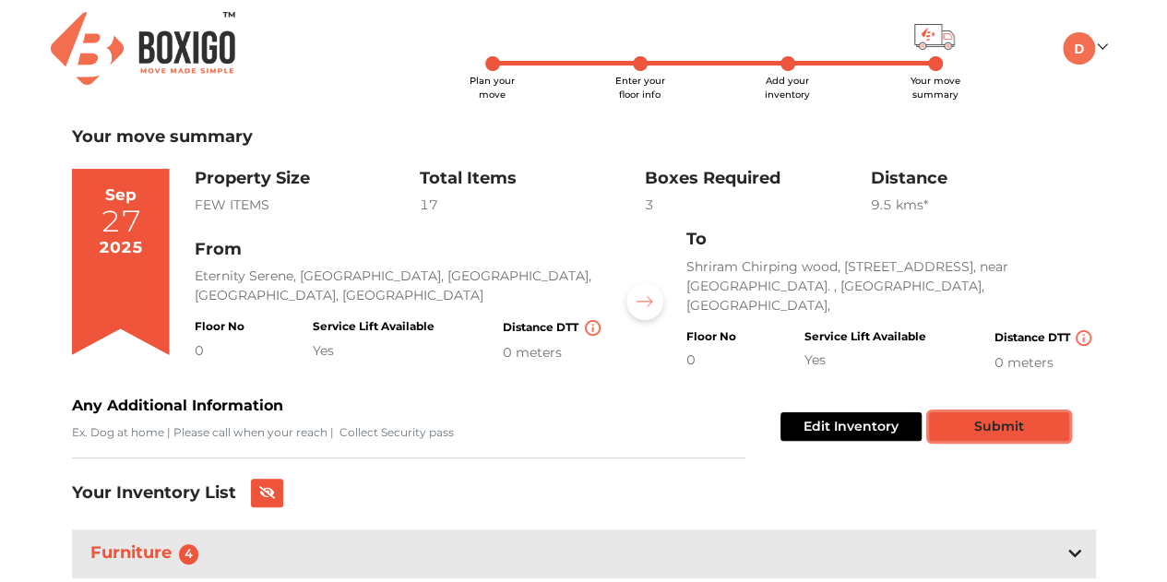
click at [978, 421] on button "Submit" at bounding box center [999, 426] width 140 height 29
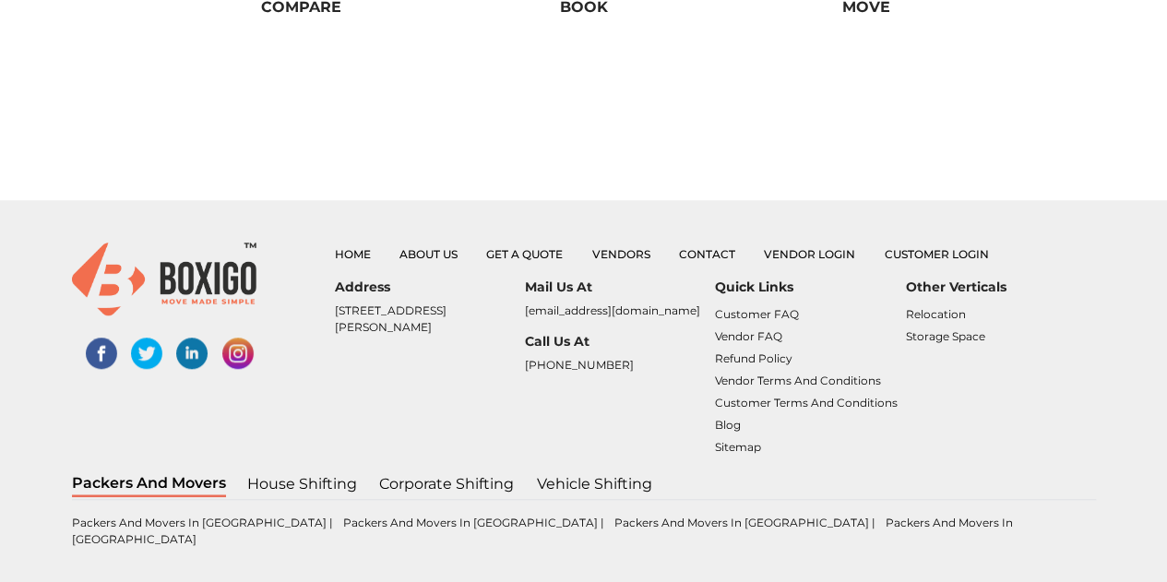
scroll to position [692, 0]
